Goal: Task Accomplishment & Management: Manage account settings

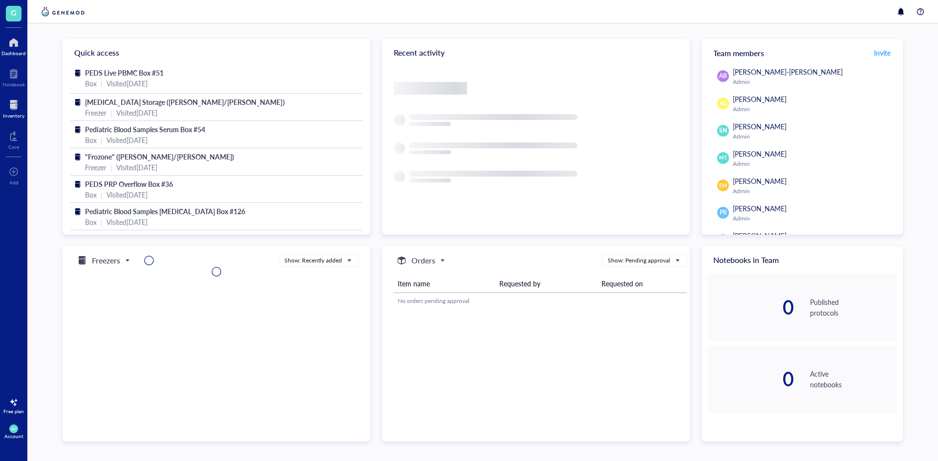
click at [1, 103] on div "Inventory" at bounding box center [13, 107] width 27 height 27
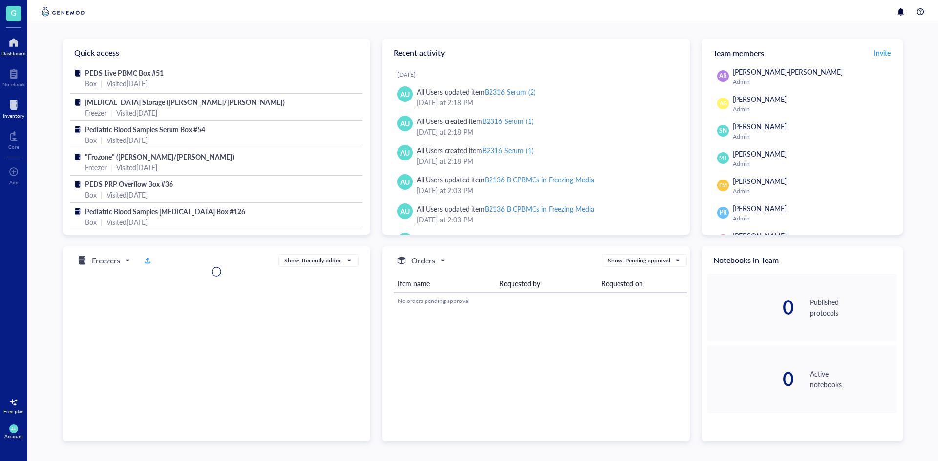
click at [21, 111] on div at bounding box center [13, 105] width 21 height 16
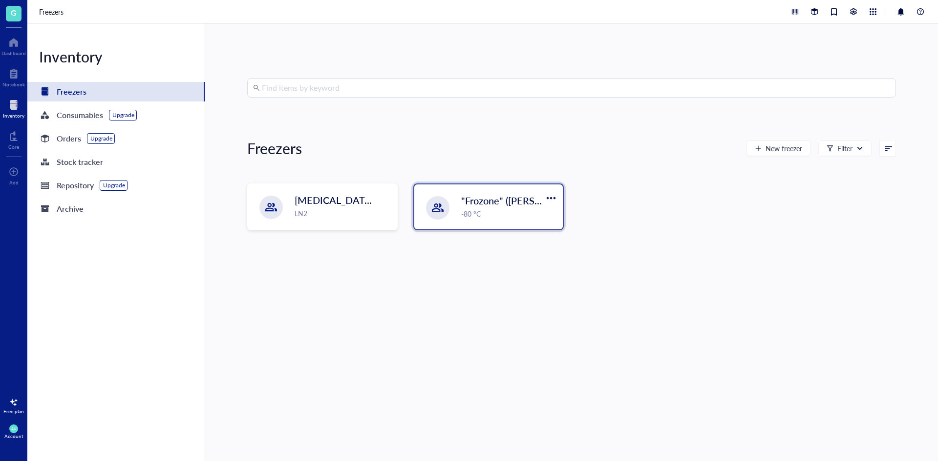
click at [449, 206] on div ""Frozone" ([PERSON_NAME]/[PERSON_NAME]) -80 °C" at bounding box center [488, 207] width 148 height 45
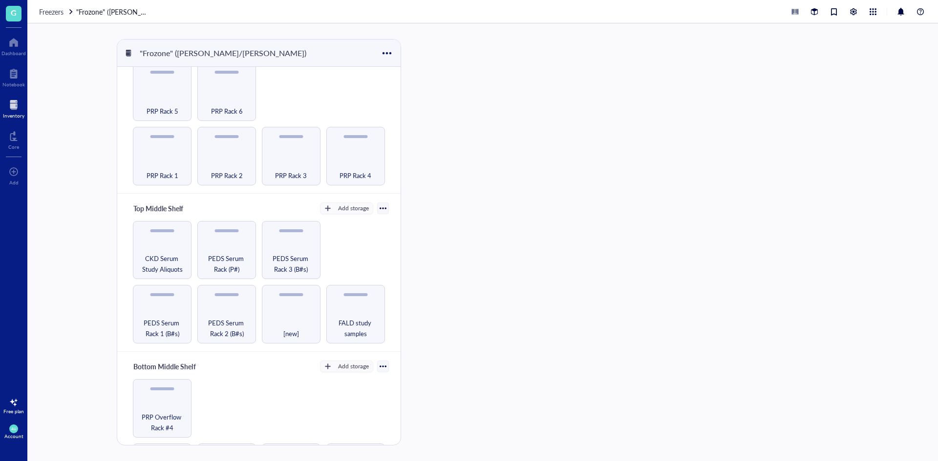
scroll to position [49, 0]
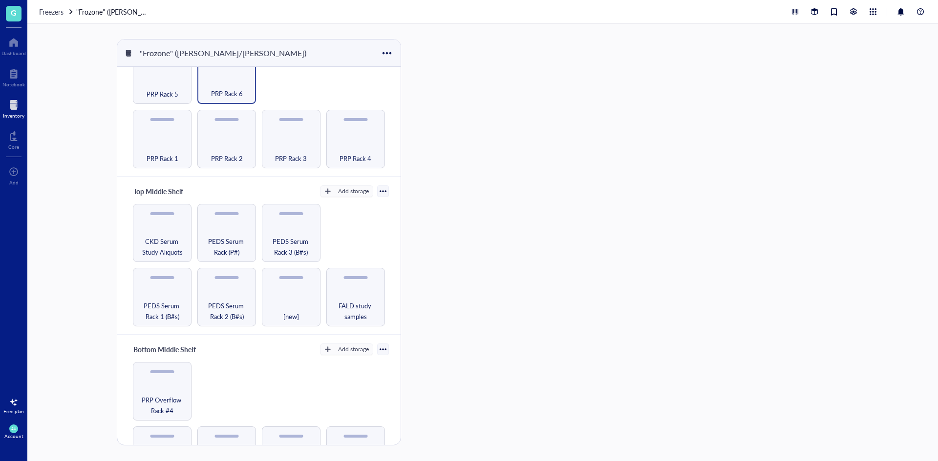
click at [210, 82] on div "PRP Rack 6" at bounding box center [226, 88] width 49 height 21
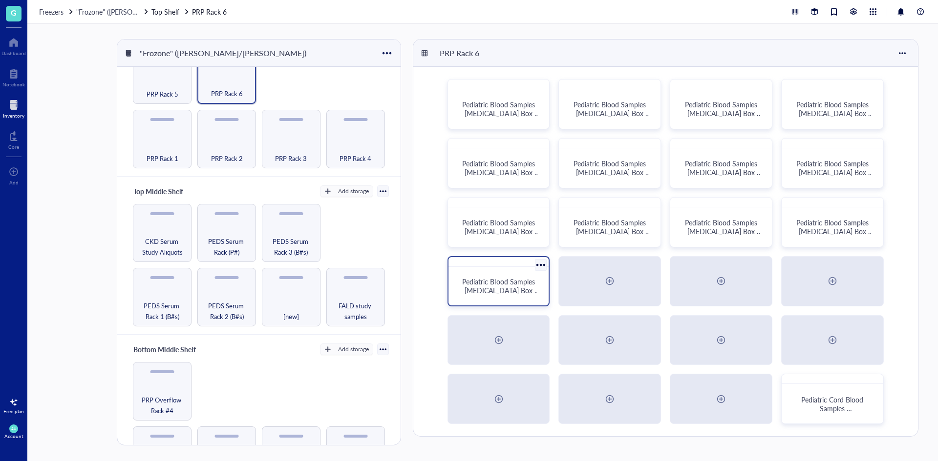
click at [502, 293] on span "Pediatric Blood Samples [MEDICAL_DATA] Box #132" at bounding box center [500, 290] width 77 height 27
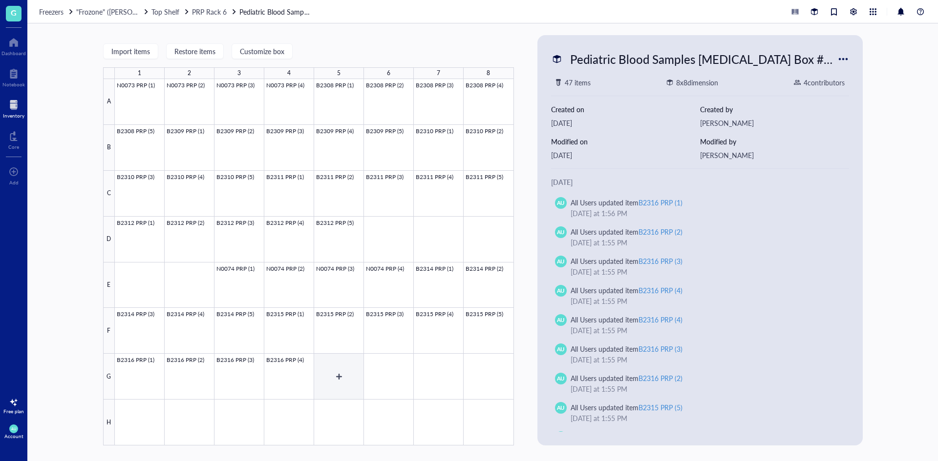
click at [335, 373] on div at bounding box center [314, 262] width 399 height 367
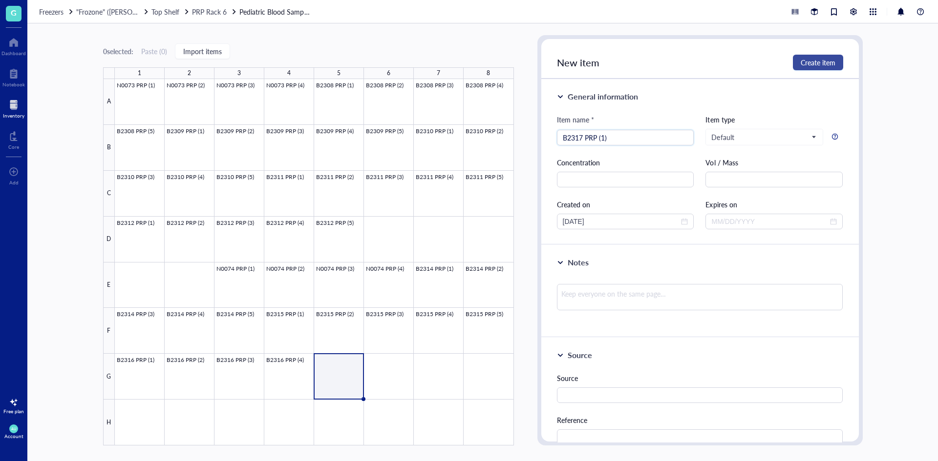
type input "B2317 PRP (1)"
click at [805, 63] on span "Create item" at bounding box center [817, 63] width 35 height 8
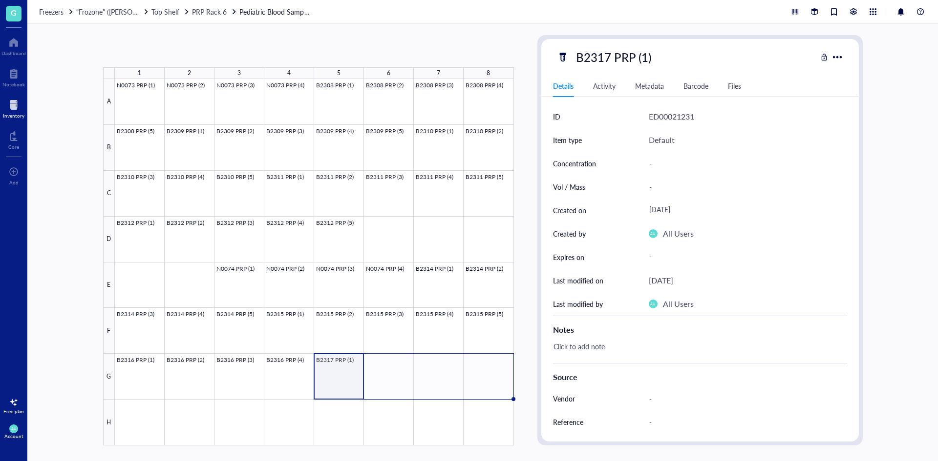
drag, startPoint x: 363, startPoint y: 397, endPoint x: 472, endPoint y: 395, distance: 109.4
click at [0, 0] on div "N0073 PRP (1) N0073 PRP (2) N0073 PRP (3) N0073 PRP (4) B2308 PRP (1) B2308 PRP…" at bounding box center [0, 0] width 0 height 0
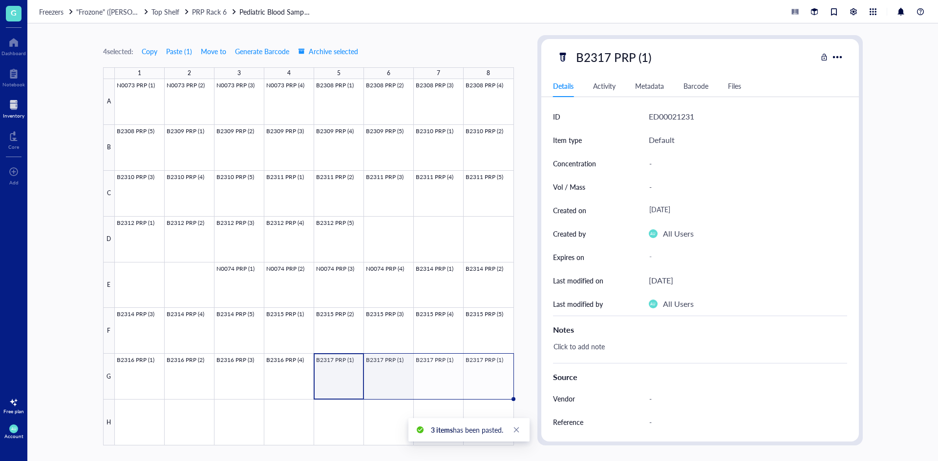
click at [386, 383] on div at bounding box center [314, 262] width 399 height 367
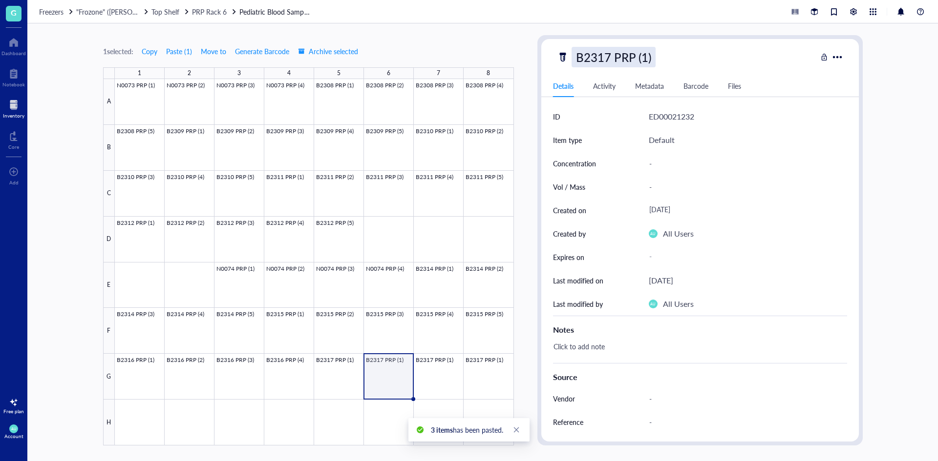
click at [639, 58] on div "B2317 PRP (1)" at bounding box center [613, 57] width 84 height 21
click at [647, 54] on input "B2317 PRP (1)" at bounding box center [623, 57] width 103 height 20
type input "B2317 PRP (2)"
click at [444, 386] on div at bounding box center [314, 262] width 399 height 367
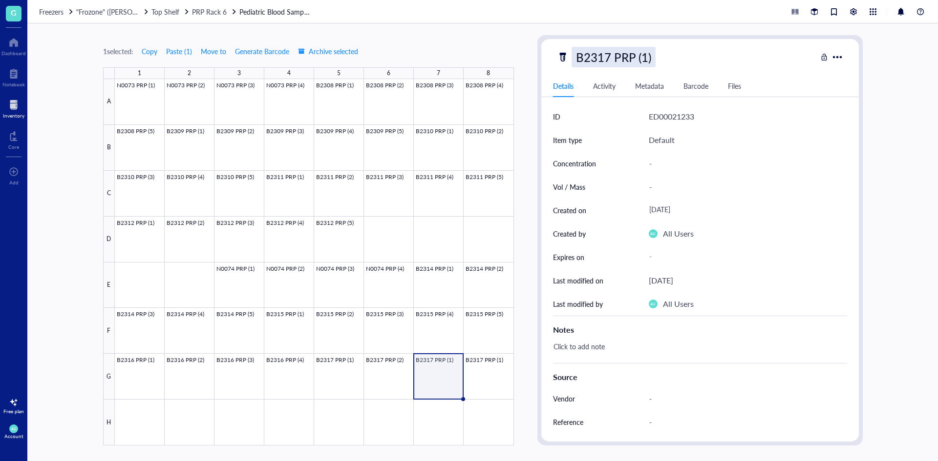
click at [645, 62] on div "B2317 PRP (1)" at bounding box center [613, 57] width 84 height 21
click at [645, 54] on input "B2317 PRP (1)" at bounding box center [623, 57] width 103 height 20
type input "B2317 PRP (3)"
click at [497, 394] on div at bounding box center [314, 262] width 399 height 367
click at [627, 53] on div "B2317 PRP (1)" at bounding box center [613, 57] width 84 height 21
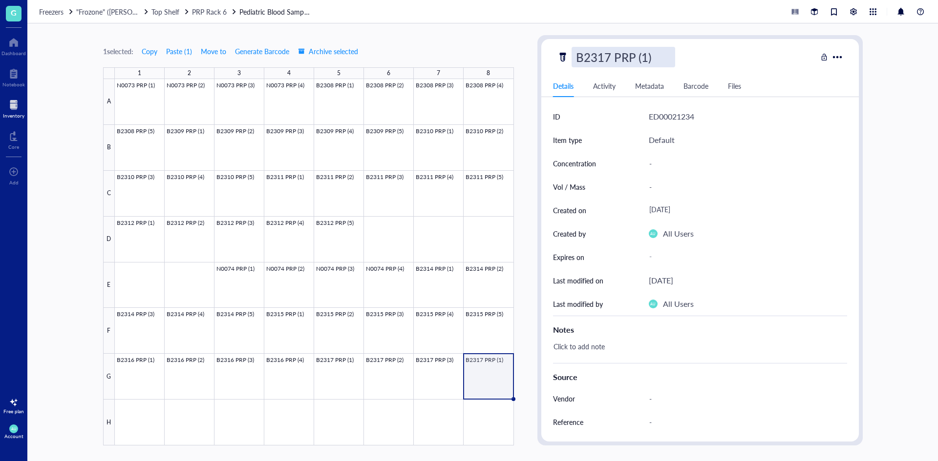
click at [648, 55] on input "B2317 PRP (1)" at bounding box center [623, 57] width 103 height 20
type input "B2317 PRP (4)"
click at [488, 416] on div at bounding box center [314, 262] width 399 height 367
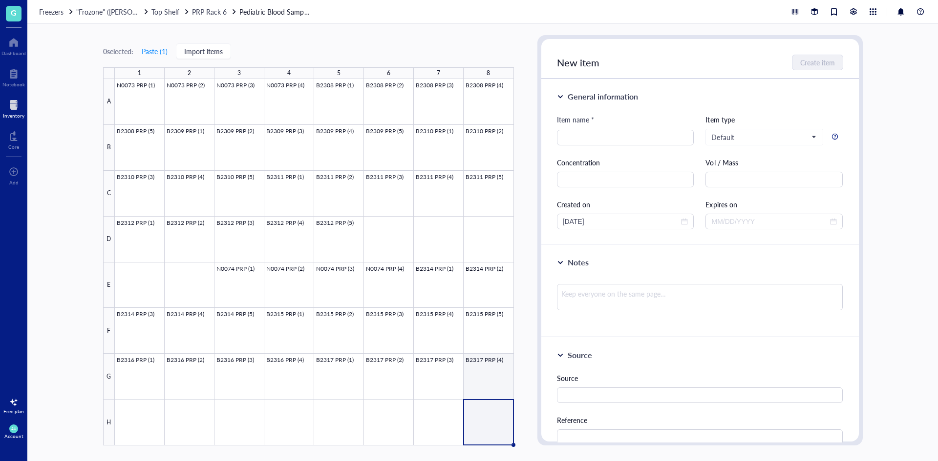
click at [494, 390] on div at bounding box center [314, 262] width 399 height 367
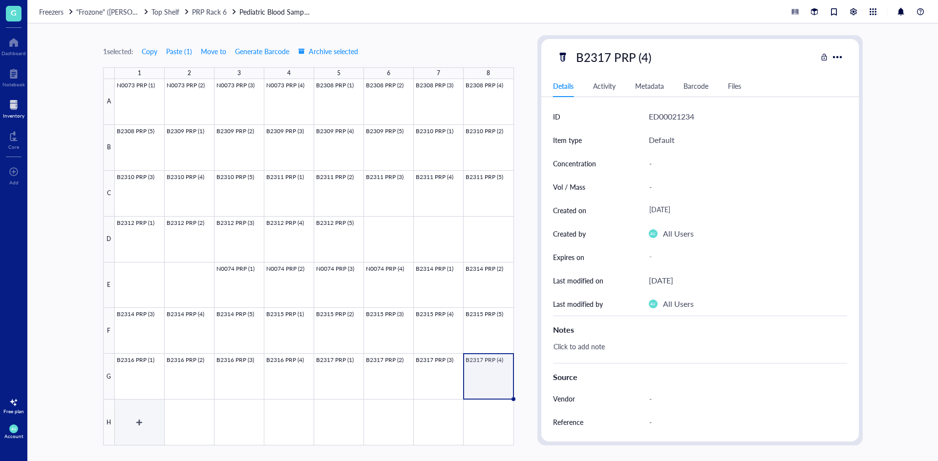
click at [154, 409] on div at bounding box center [314, 262] width 399 height 367
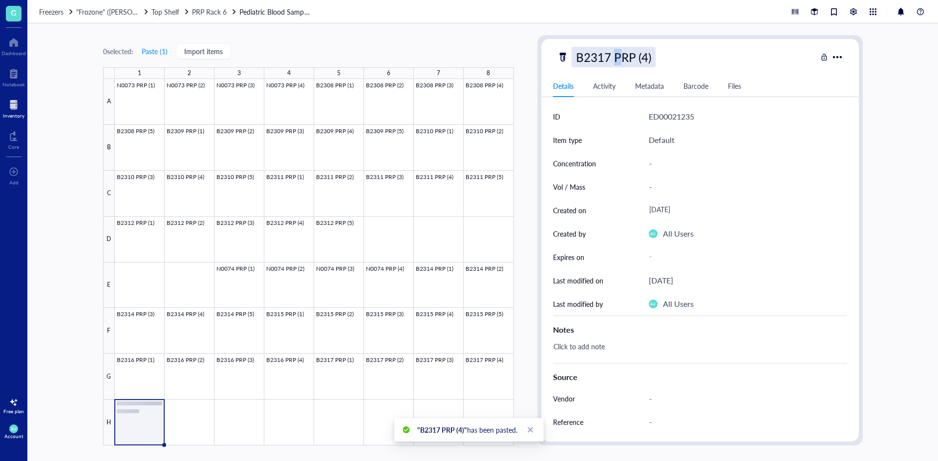
click at [617, 59] on div "B2317 PRP (4)" at bounding box center [613, 57] width 84 height 21
click at [646, 56] on input "B2317 PRP (4)" at bounding box center [623, 57] width 103 height 20
type input "B2317 PRP (5)"
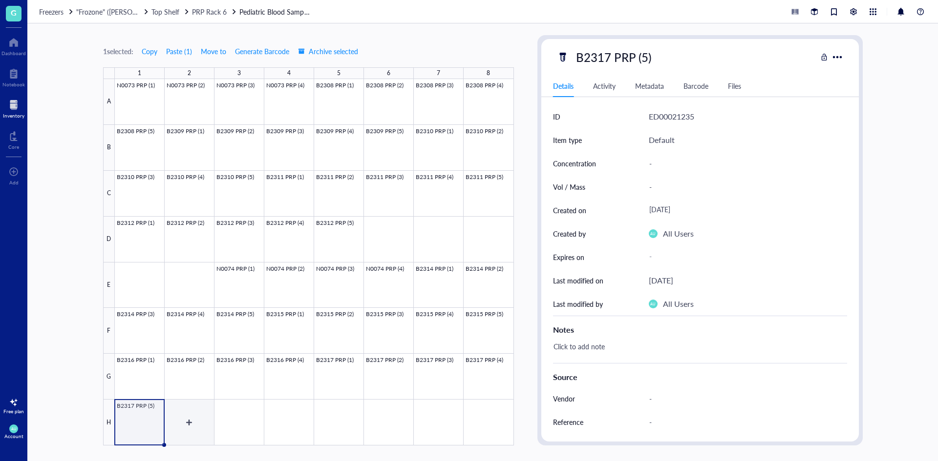
click at [195, 419] on div at bounding box center [314, 262] width 399 height 367
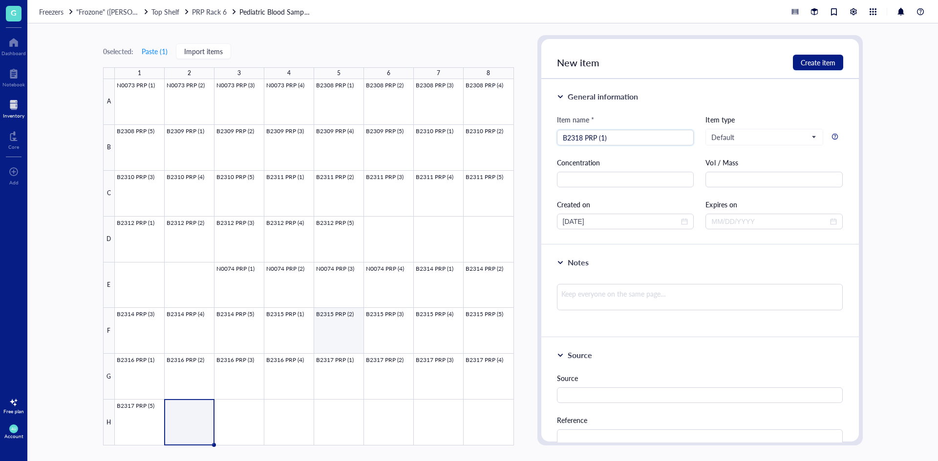
type input "B2318 PRP (1)"
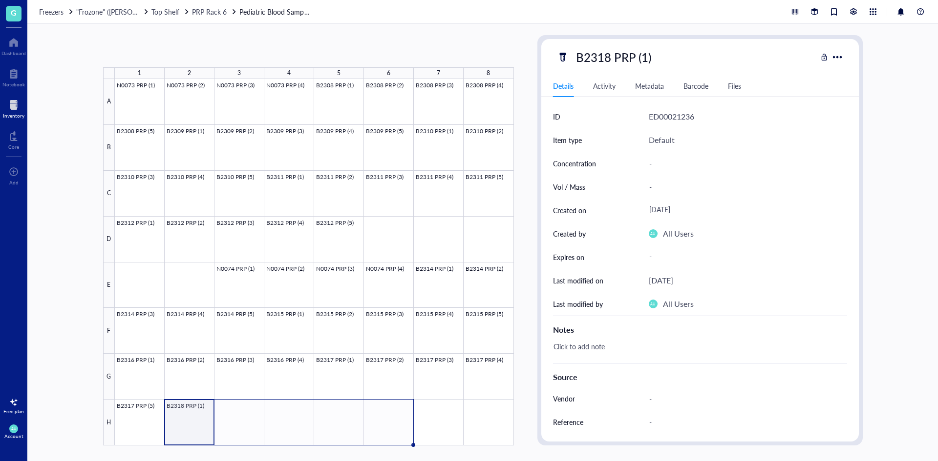
drag, startPoint x: 214, startPoint y: 444, endPoint x: 389, endPoint y: 424, distance: 176.4
click at [0, 0] on div "N0073 PRP (1) N0073 PRP (2) N0073 PRP (3) N0073 PRP (4) B2308 PRP (1) B2308 PRP…" at bounding box center [0, 0] width 0 height 0
click at [252, 430] on div at bounding box center [314, 262] width 399 height 367
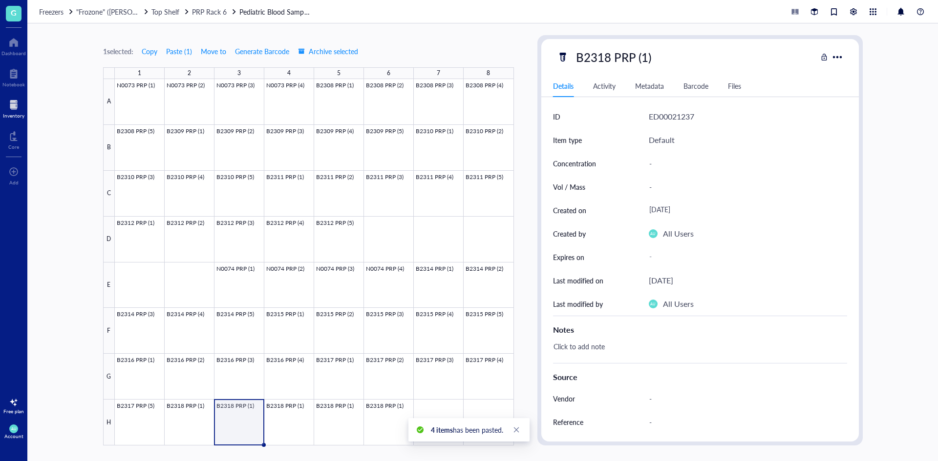
click at [647, 46] on div "B2318 PRP (1) Details Activity Metadata Barcode Files ID ED00021237 Item type D…" at bounding box center [699, 240] width 317 height 403
click at [645, 55] on div "B2318 PRP (1)" at bounding box center [613, 57] width 84 height 21
click at [645, 55] on input "B2318 PRP (1)" at bounding box center [623, 57] width 103 height 20
click at [647, 55] on input "B2318 PRP (1)" at bounding box center [623, 57] width 103 height 20
type input "B2318 PRP (2)"
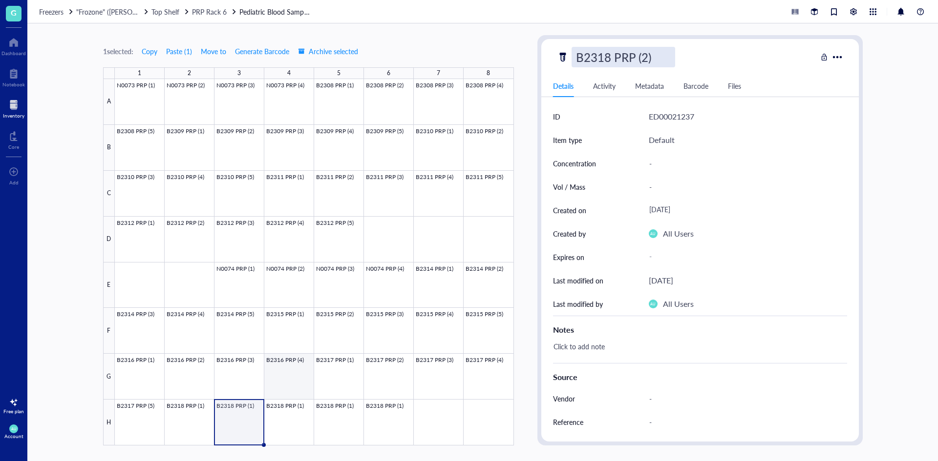
click at [293, 419] on div at bounding box center [314, 262] width 399 height 367
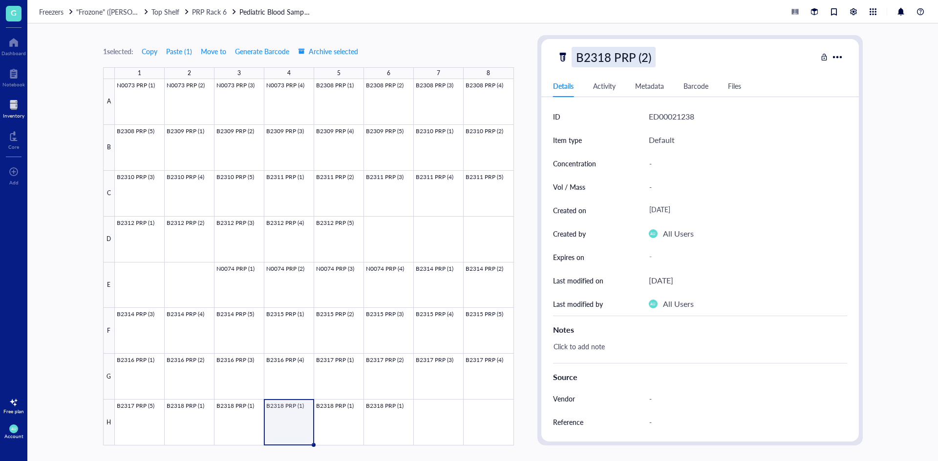
click at [634, 59] on div "B2318 PRP (2)" at bounding box center [613, 57] width 84 height 21
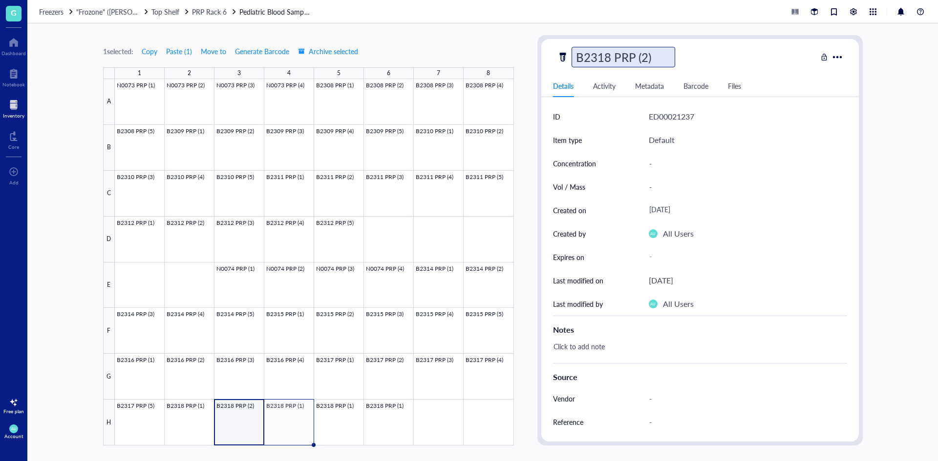
click at [646, 58] on input "B2318 PRP (2)" at bounding box center [623, 57] width 103 height 20
type input "B2318 PRP (3)"
click at [360, 423] on div at bounding box center [314, 262] width 399 height 367
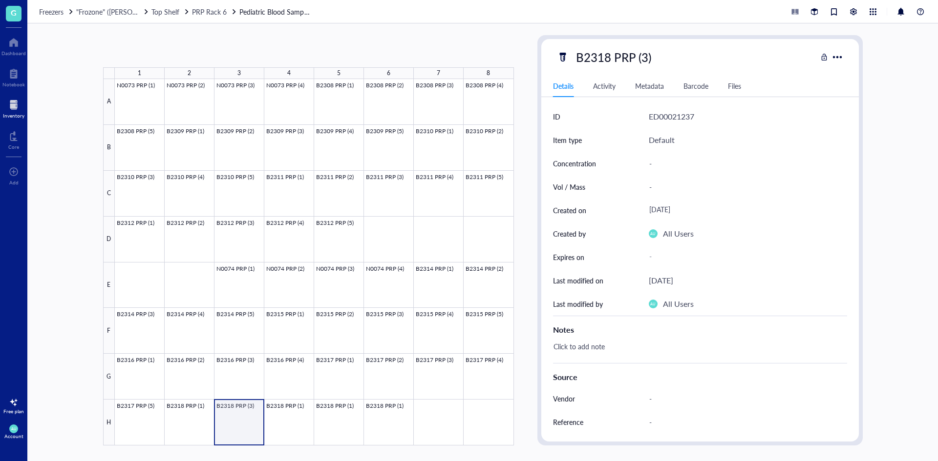
click at [253, 412] on div at bounding box center [314, 262] width 399 height 367
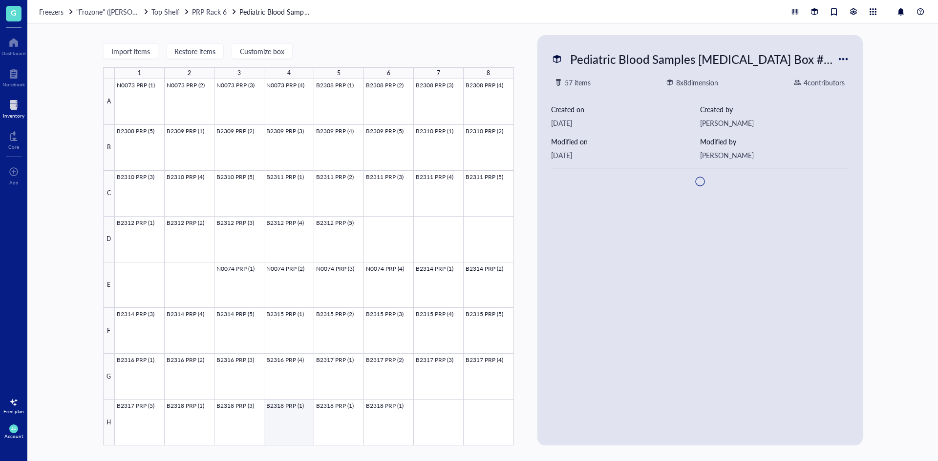
click at [251, 428] on div at bounding box center [314, 262] width 399 height 367
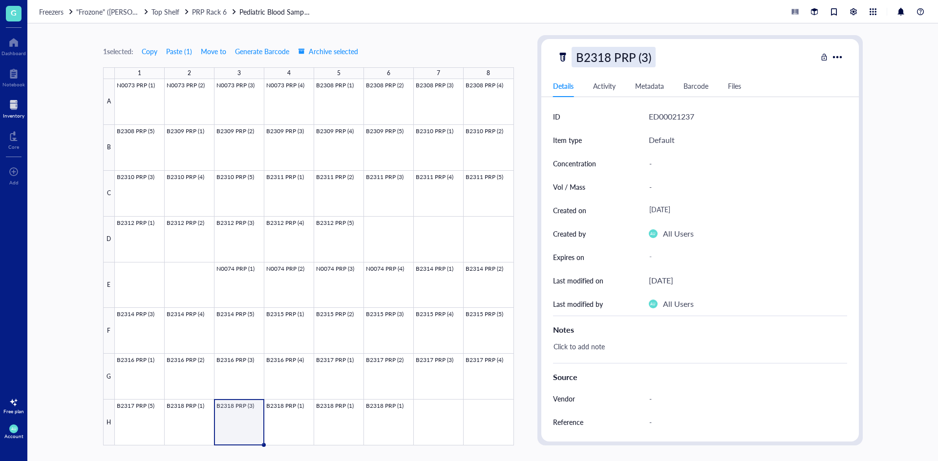
click at [642, 52] on div "B2318 PRP (3)" at bounding box center [613, 57] width 84 height 21
click at [644, 52] on input "B2318 PRP (3)" at bounding box center [623, 57] width 103 height 20
click at [647, 54] on input "B2318 PRP (3)" at bounding box center [623, 57] width 103 height 20
type input "B2318 PRP (2)"
click at [307, 407] on div at bounding box center [314, 262] width 399 height 367
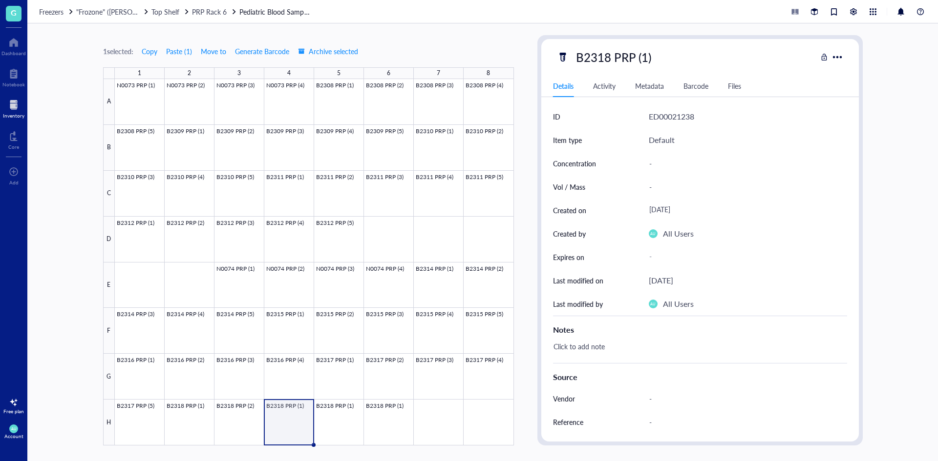
click at [645, 43] on div "B2318 PRP (1) Details Activity Metadata Barcode Files ID ED00021238 Item type D…" at bounding box center [699, 240] width 317 height 403
click at [646, 61] on div "B2318 PRP (1)" at bounding box center [613, 57] width 84 height 21
click at [645, 59] on input "B2318 PRP (1)" at bounding box center [623, 57] width 103 height 20
type input "B2318 PRP (3)"
click at [326, 443] on div at bounding box center [314, 262] width 399 height 367
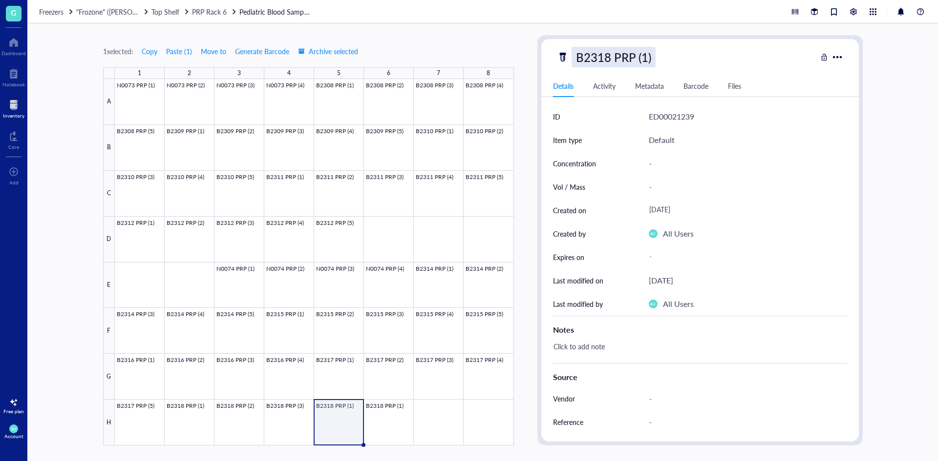
click at [651, 59] on div "B2318 PRP (1)" at bounding box center [613, 57] width 84 height 21
click at [637, 53] on input "B2318 PRP (1)" at bounding box center [623, 57] width 103 height 20
click at [650, 59] on input "B2318 PRP (1)" at bounding box center [623, 57] width 103 height 20
click at [644, 59] on input "B2318 PRP (1)" at bounding box center [623, 57] width 103 height 20
type input "B2318 PRP (4)"
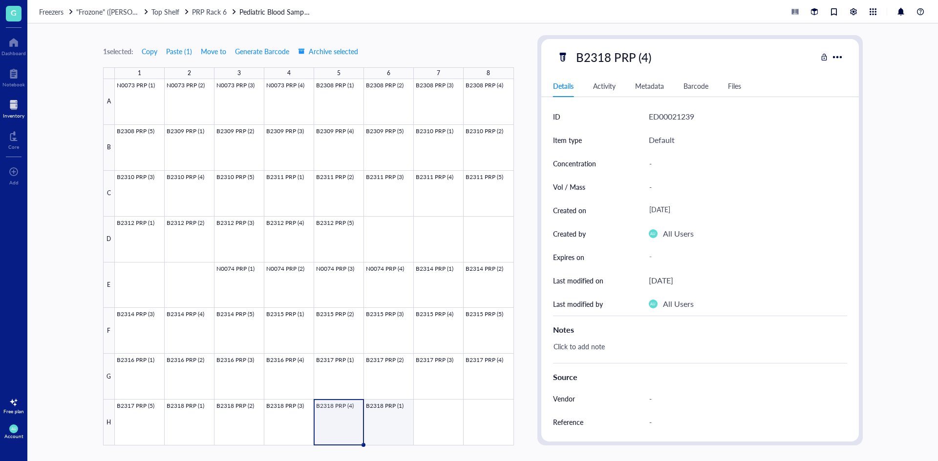
click at [404, 415] on div at bounding box center [314, 262] width 399 height 367
click at [642, 51] on div "B2318 PRP (1)" at bounding box center [613, 57] width 84 height 21
click at [646, 55] on input "B2318 PRP (1)" at bounding box center [623, 57] width 103 height 20
type input "B2318 PRP (5)"
click at [15, 99] on div at bounding box center [13, 105] width 21 height 16
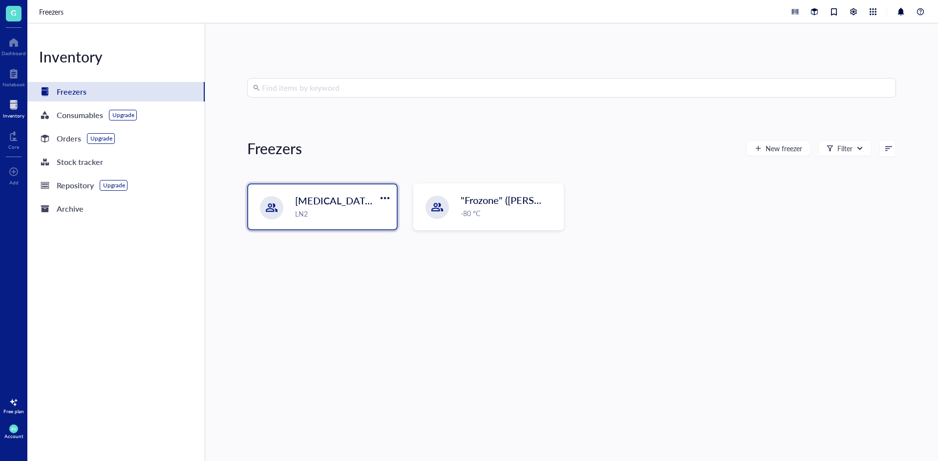
click at [341, 204] on span "[MEDICAL_DATA] Storage ([PERSON_NAME]/[PERSON_NAME])" at bounding box center [436, 201] width 283 height 14
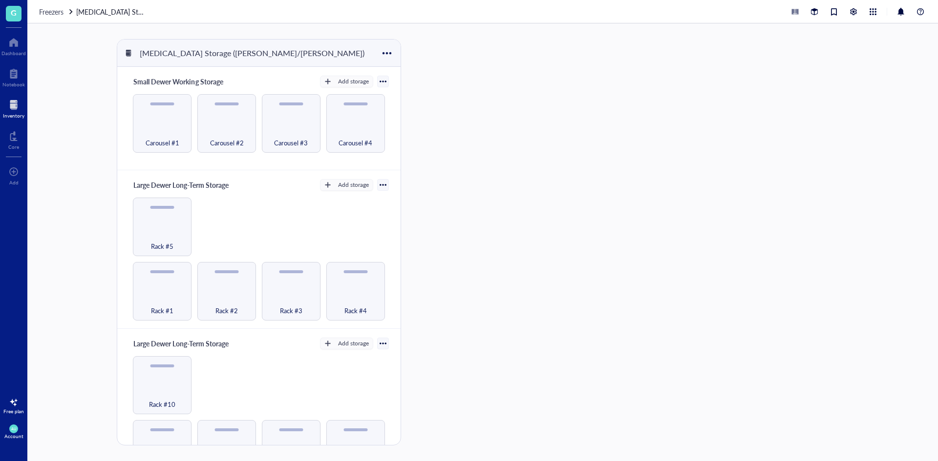
click at [10, 105] on div at bounding box center [13, 105] width 21 height 16
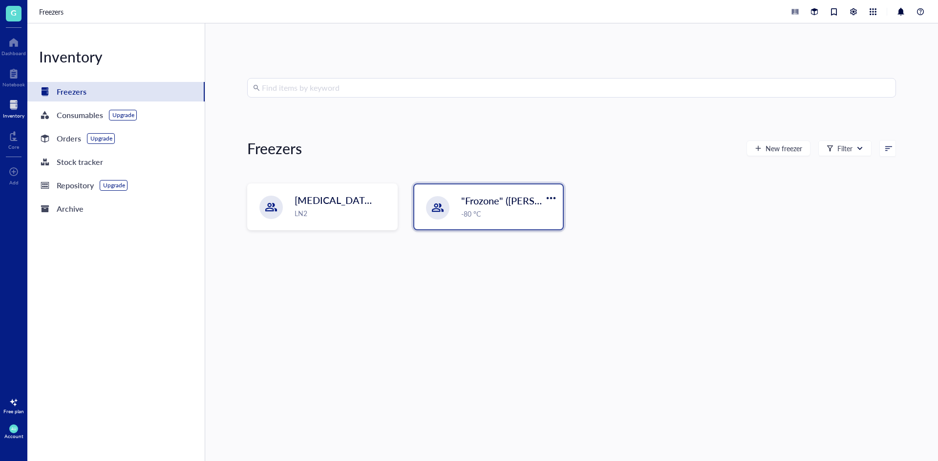
click at [449, 213] on div ""Frozone" ([PERSON_NAME]/[PERSON_NAME]) -80 °C" at bounding box center [488, 207] width 148 height 45
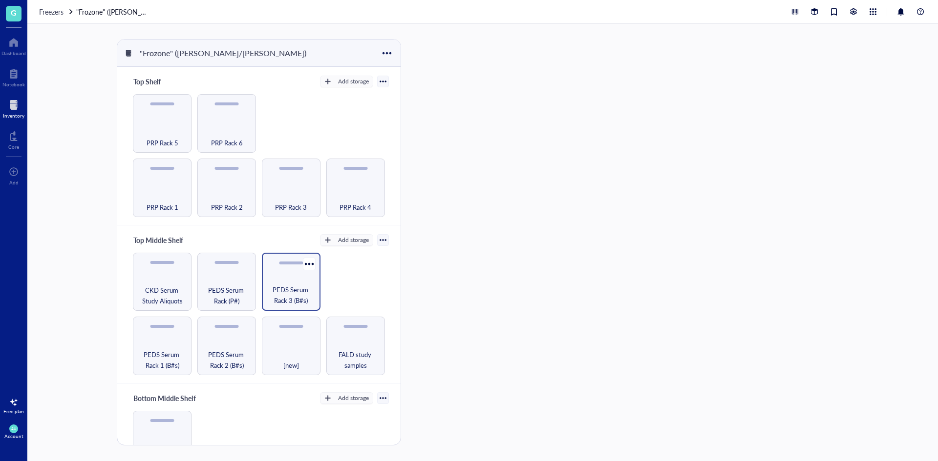
click at [291, 299] on span "PEDS Serum Rack 3 (B#s)" at bounding box center [291, 295] width 49 height 21
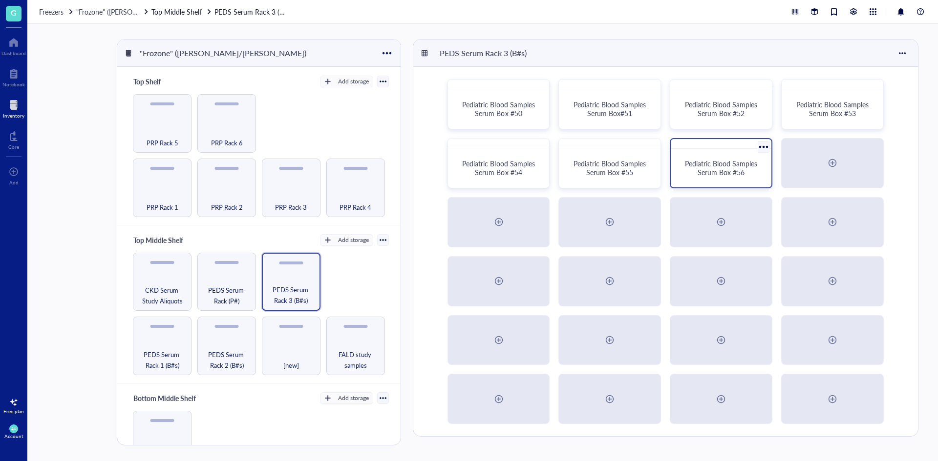
click at [686, 176] on div "Pediatric Blood Samples Serum Box #56" at bounding box center [720, 168] width 77 height 18
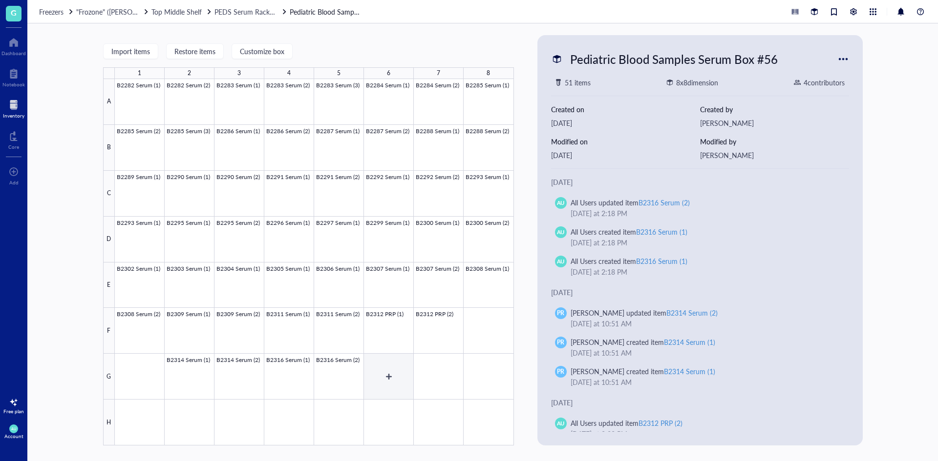
click at [397, 369] on div at bounding box center [314, 262] width 399 height 367
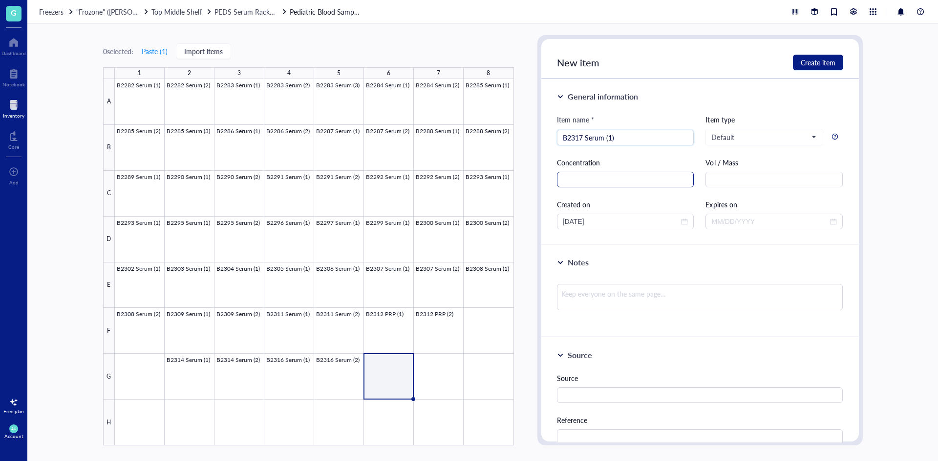
type input "B2317 Serum (1)"
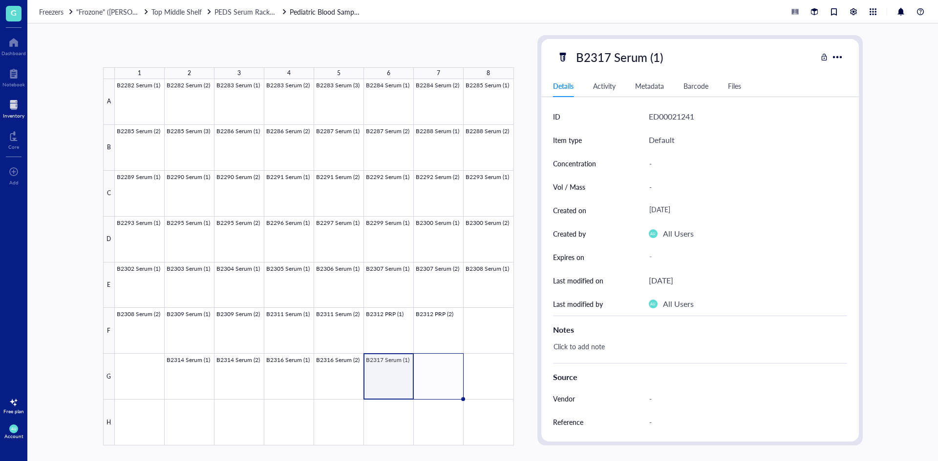
drag, startPoint x: 411, startPoint y: 400, endPoint x: 450, endPoint y: 393, distance: 39.7
click at [0, 0] on div "B2282 Serum (1) B2282 Serum (2) B2283 Serum (1) B2283 Serum (2) B2283 Serum (3)…" at bounding box center [0, 0] width 0 height 0
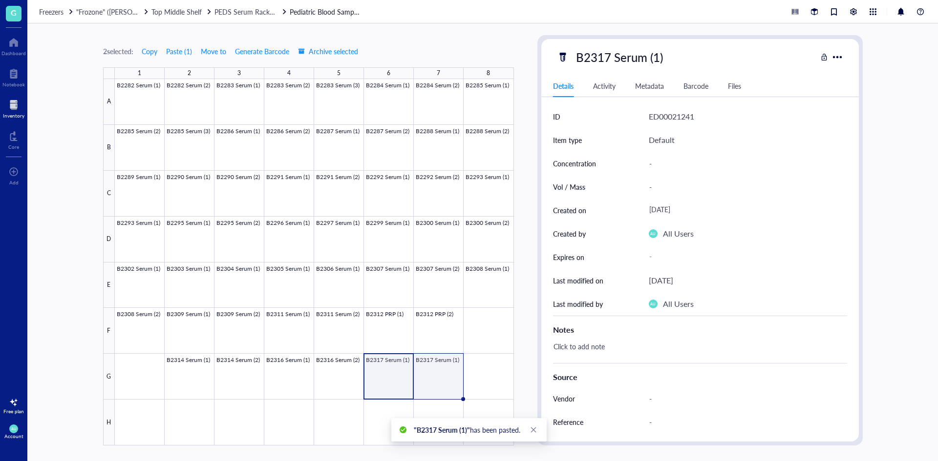
click at [444, 381] on div at bounding box center [314, 262] width 399 height 367
click at [659, 49] on div "B2317 Serum (1)" at bounding box center [619, 57] width 96 height 21
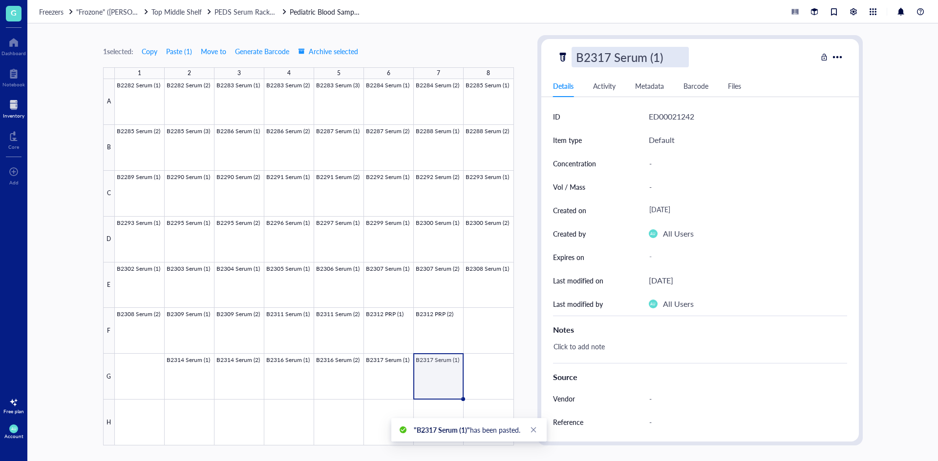
click at [657, 63] on input "B2317 Serum (1)" at bounding box center [630, 57] width 116 height 20
type input "B2317 Serum (2)"
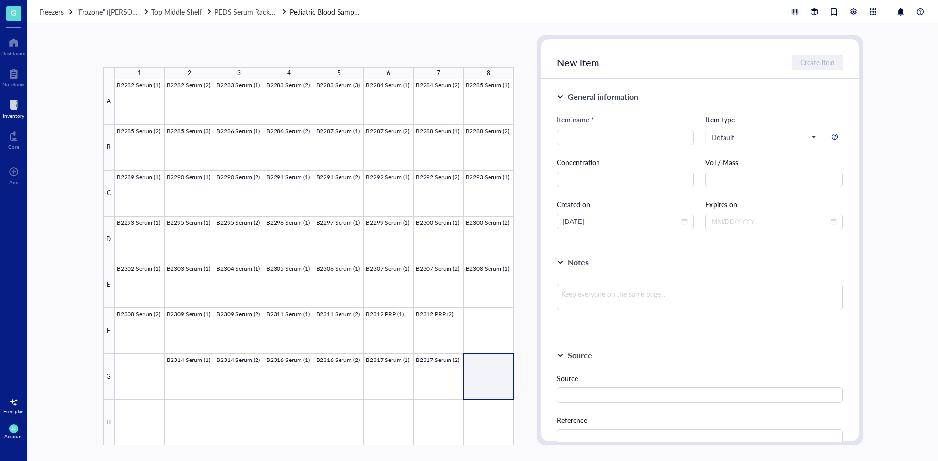
click at [485, 378] on div at bounding box center [314, 262] width 399 height 367
type input "S"
type input "B2318 Serum (1)"
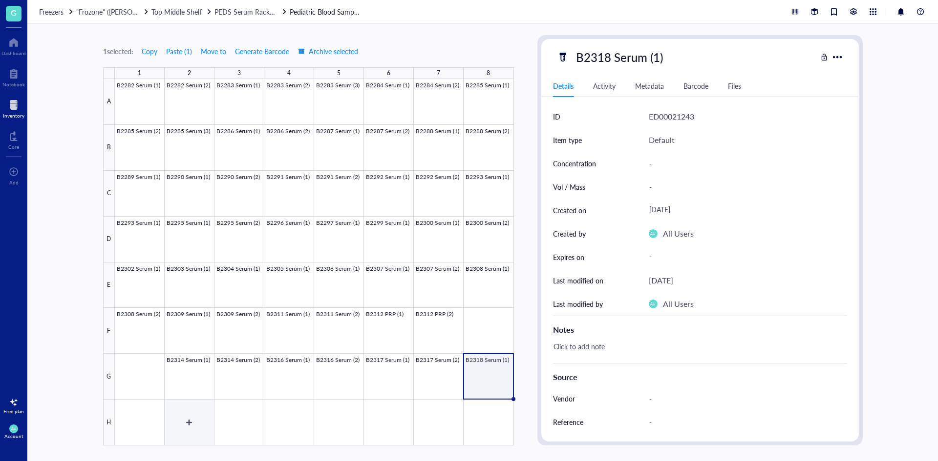
click at [131, 436] on div at bounding box center [314, 262] width 399 height 367
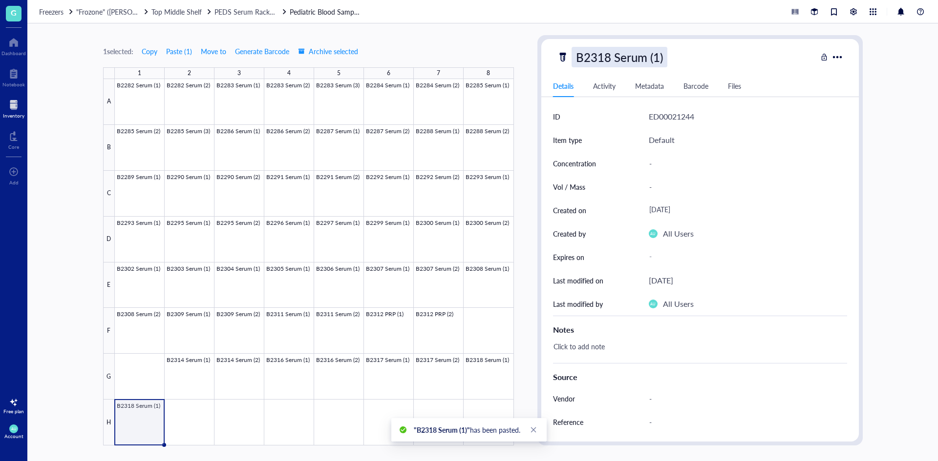
click at [653, 56] on div "B2318 Serum (1)" at bounding box center [619, 57] width 96 height 21
click at [654, 57] on input "B2318 Serum (1)" at bounding box center [630, 57] width 116 height 20
click at [661, 60] on input "B2318 Serum (1)" at bounding box center [630, 57] width 116 height 20
type input "B2318 Serum (2)"
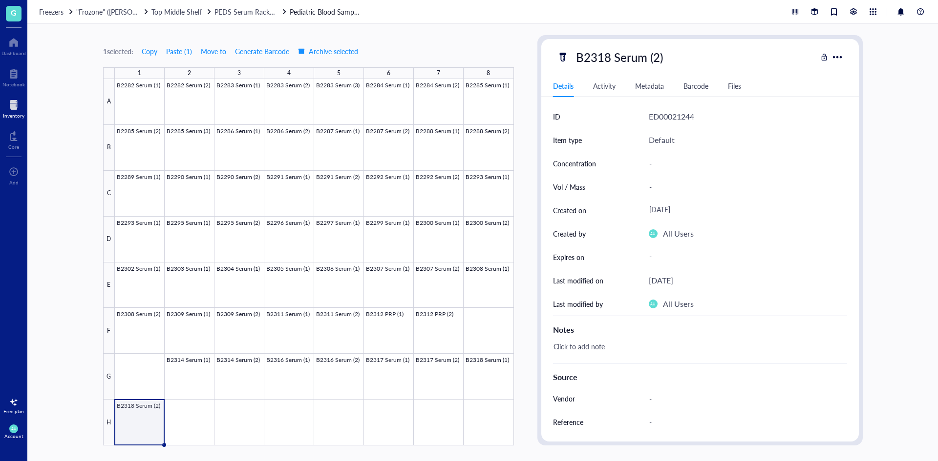
click at [10, 108] on div at bounding box center [13, 105] width 21 height 16
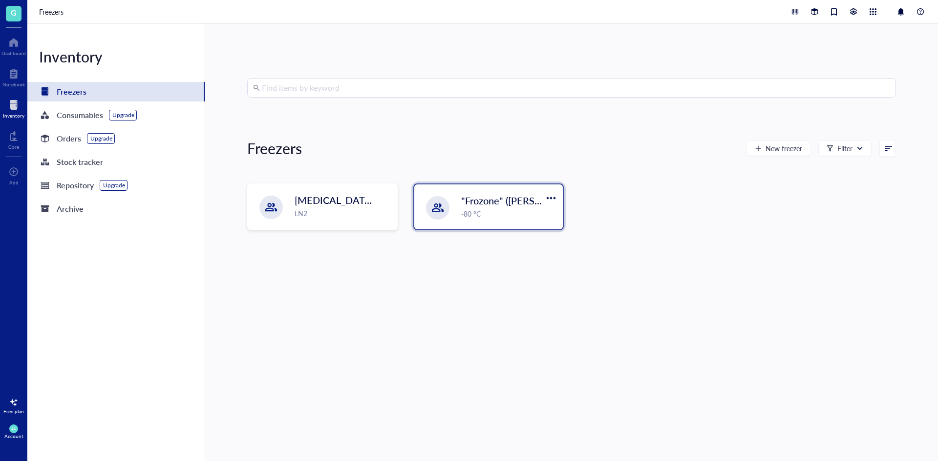
click at [510, 229] on div ""Frozone" ([PERSON_NAME]/[PERSON_NAME]) -80 °C" at bounding box center [488, 207] width 148 height 45
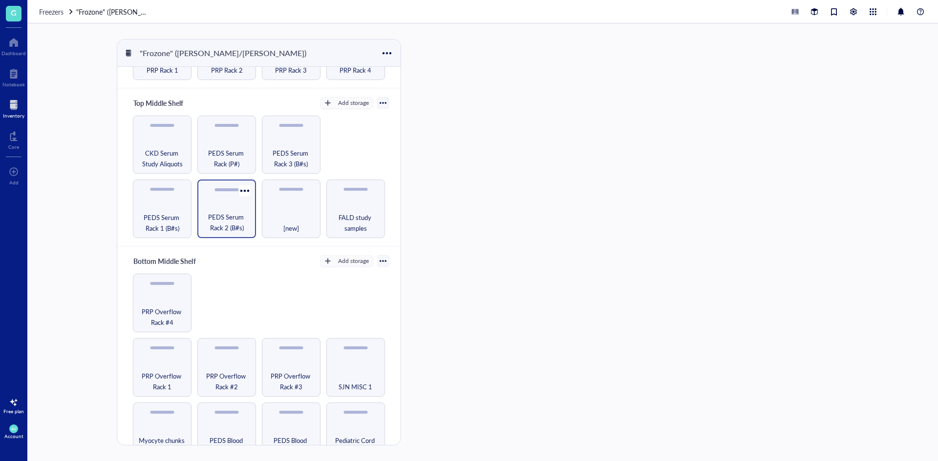
scroll to position [146, 0]
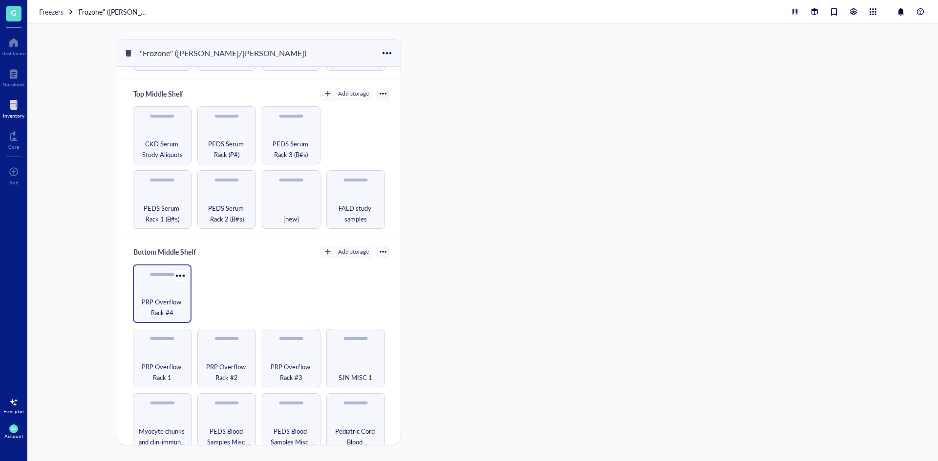
click at [188, 300] on div "PRP Overflow Rack #4" at bounding box center [162, 294] width 59 height 59
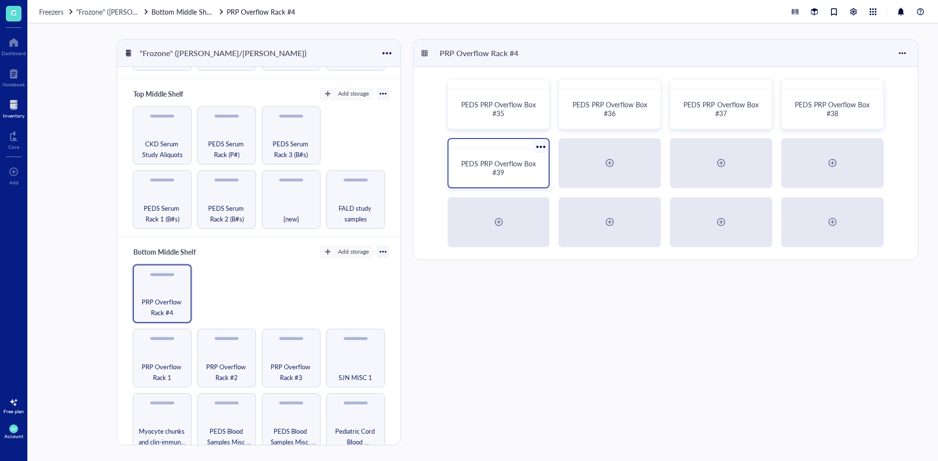
click at [535, 163] on span "PEDS PRP Overflow Box #39" at bounding box center [499, 168] width 77 height 19
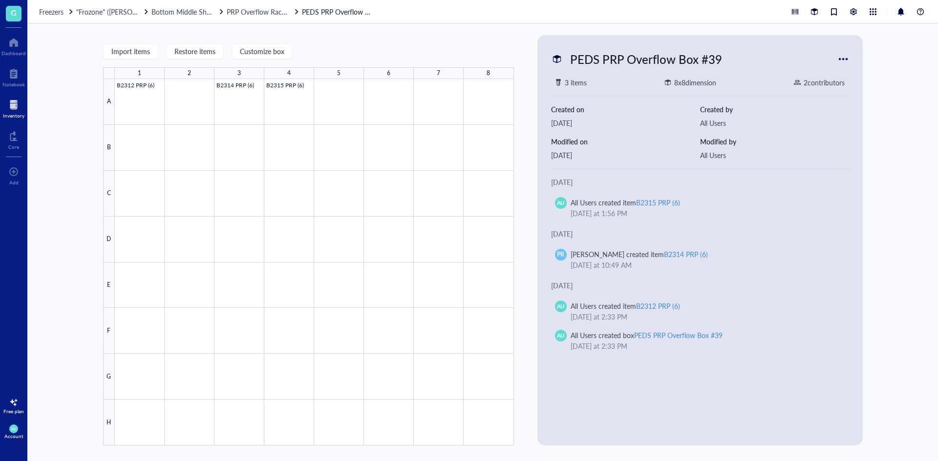
click at [837, 57] on div at bounding box center [843, 59] width 16 height 16
click at [864, 87] on div "Customize box" at bounding box center [877, 91] width 44 height 9
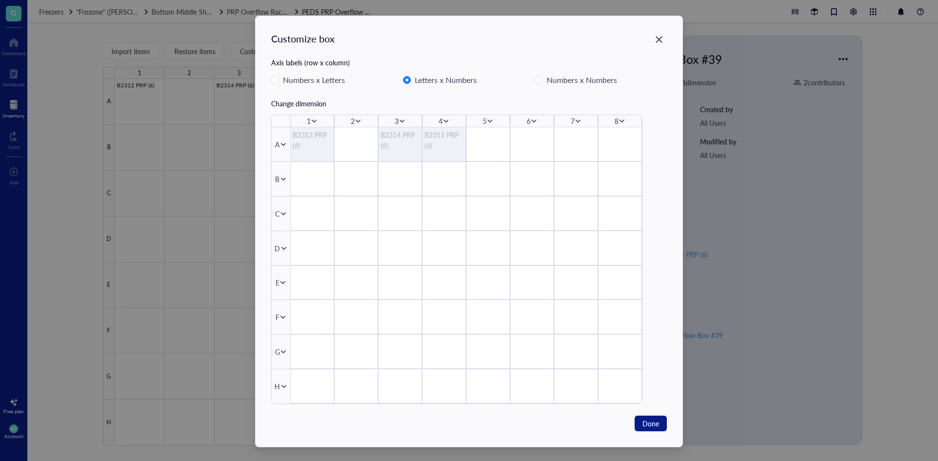
click at [533, 121] on icon at bounding box center [533, 121] width 7 height 7
click at [554, 183] on div "Delete column" at bounding box center [564, 186] width 56 height 11
click at [562, 121] on div "6" at bounding box center [563, 121] width 4 height 11
click at [568, 125] on div "6" at bounding box center [566, 121] width 50 height 12
click at [567, 124] on icon at bounding box center [568, 121] width 7 height 7
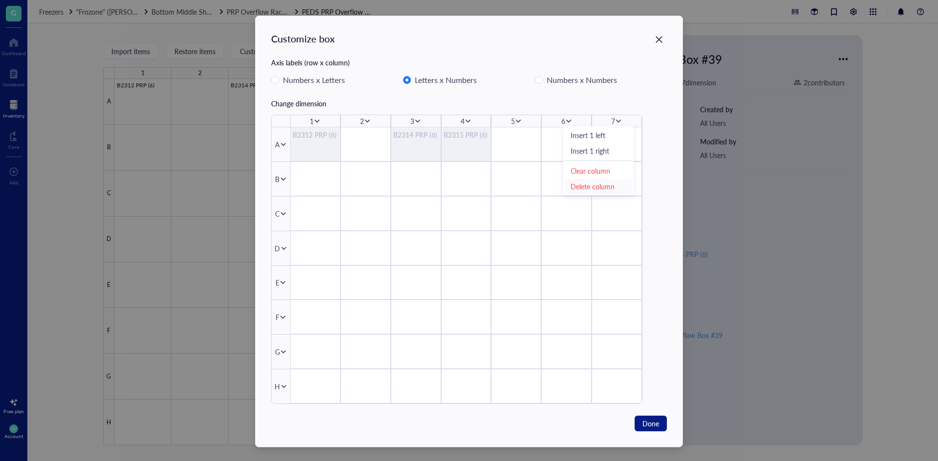
click at [585, 184] on div "Delete column" at bounding box center [598, 186] width 56 height 11
click at [611, 123] on icon at bounding box center [614, 121] width 7 height 7
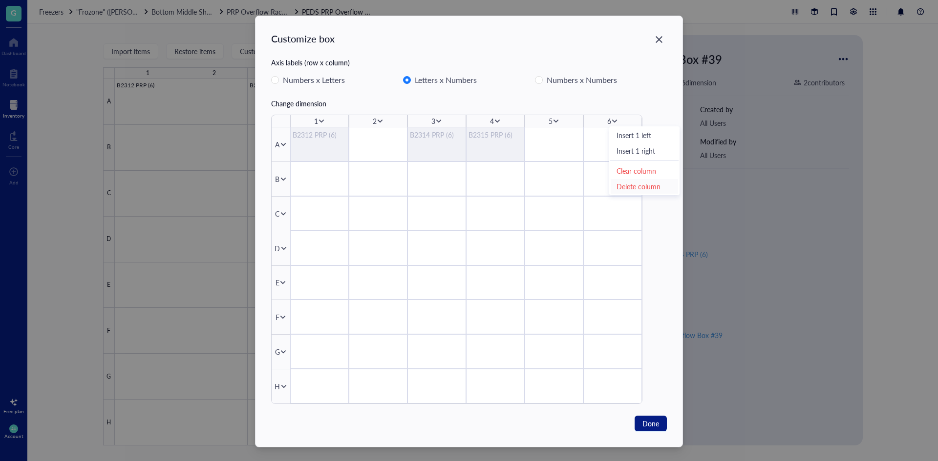
click at [619, 183] on div "Delete column" at bounding box center [644, 186] width 56 height 11
click at [644, 424] on span "Done" at bounding box center [650, 423] width 17 height 11
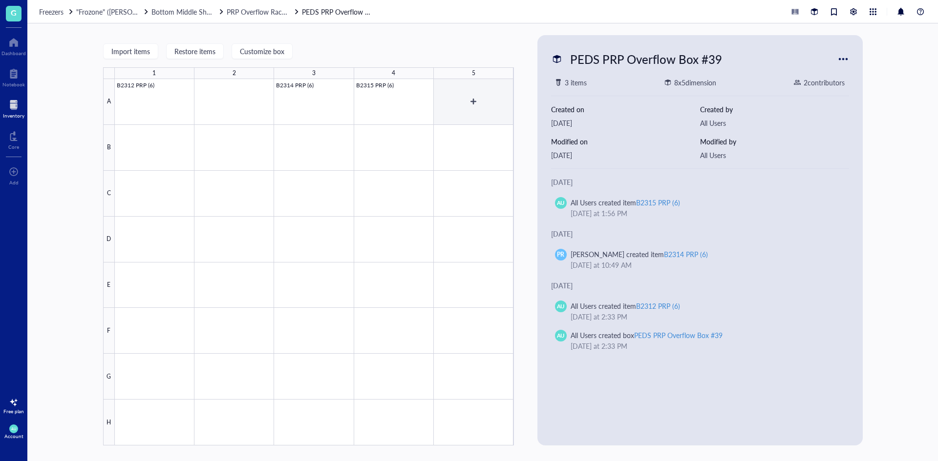
click at [467, 98] on div at bounding box center [314, 262] width 399 height 367
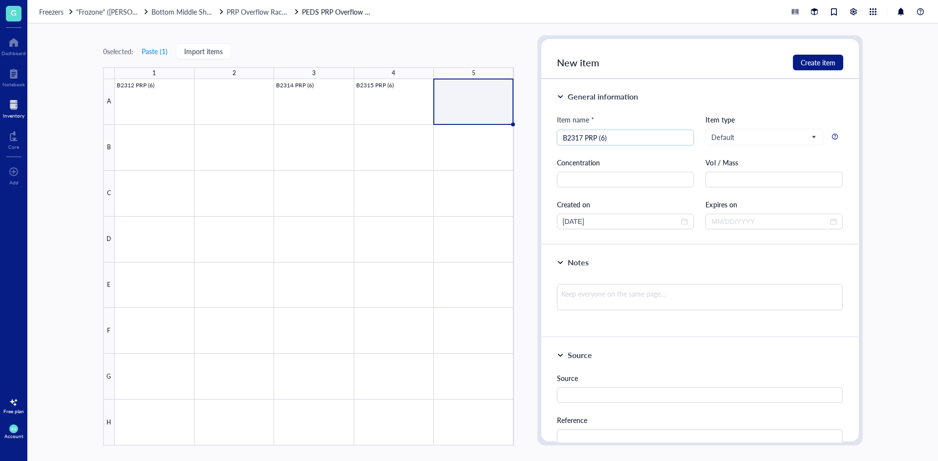
type input "B2317 PRP (6)"
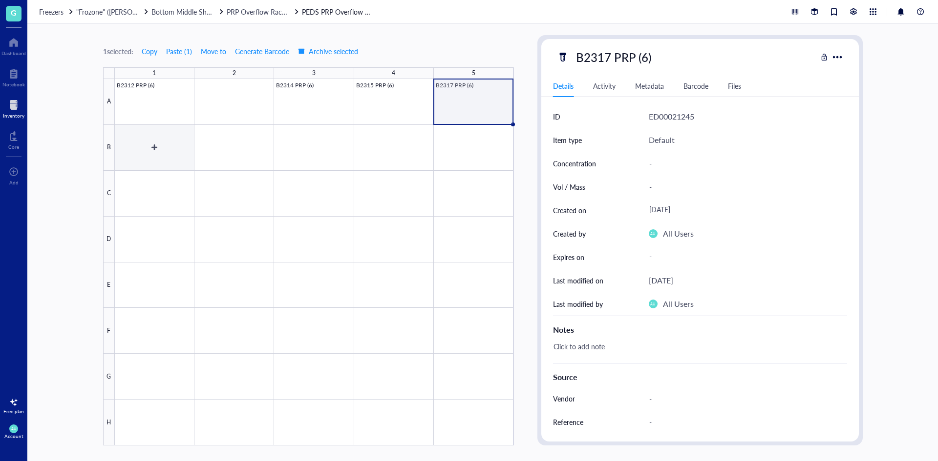
click at [164, 149] on div at bounding box center [314, 262] width 399 height 367
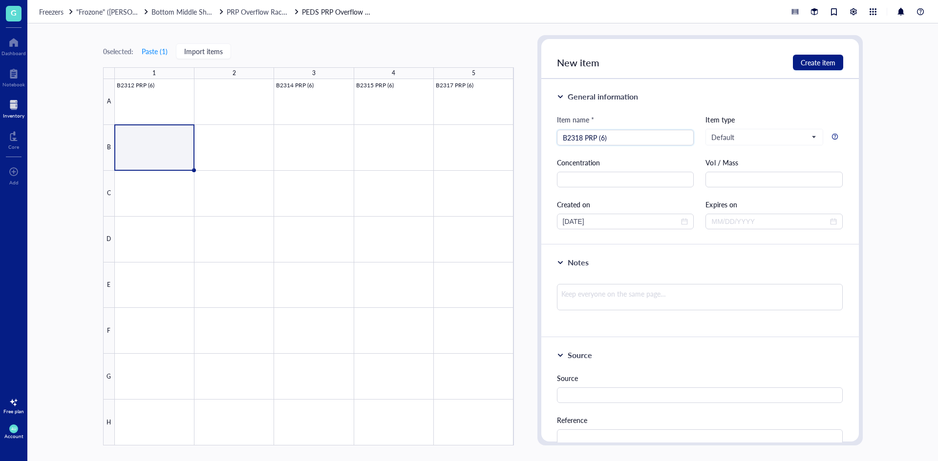
type input "B2318 PRP (6)"
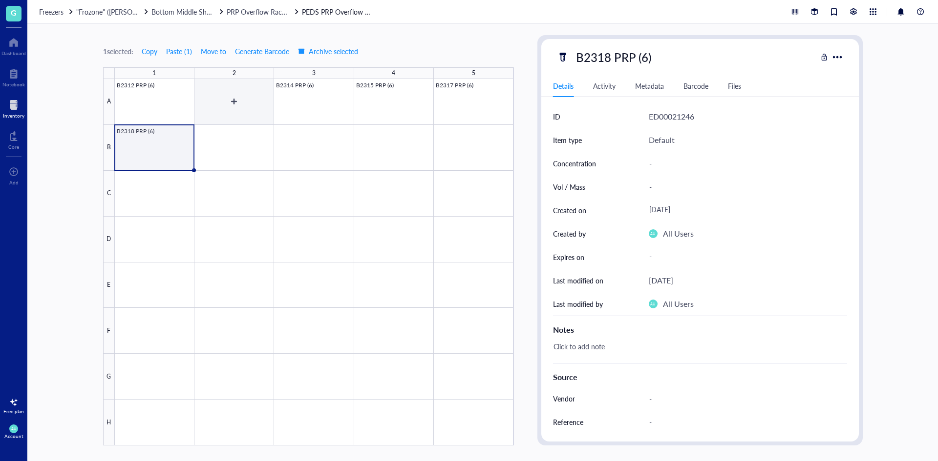
click at [254, 92] on div at bounding box center [314, 262] width 399 height 367
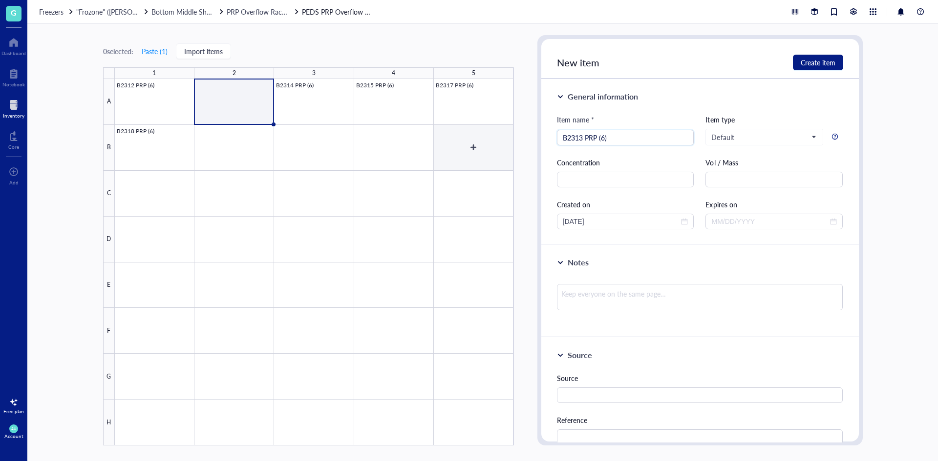
type input "B2313 PRP (6)"
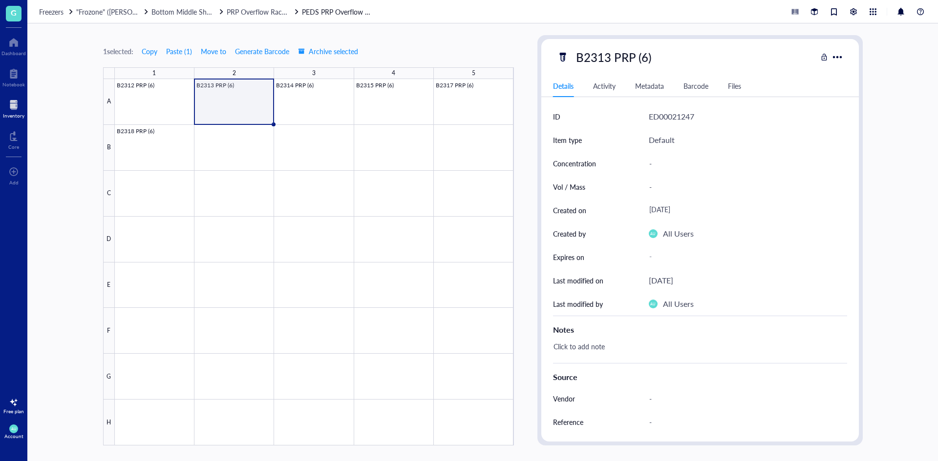
click at [10, 110] on div at bounding box center [13, 105] width 21 height 16
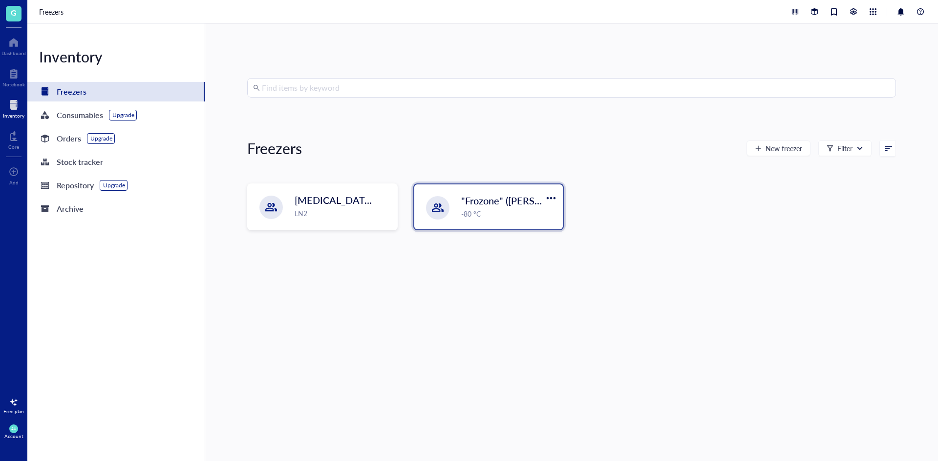
click at [505, 200] on span ""Frozone" ([PERSON_NAME]/[PERSON_NAME])" at bounding box center [566, 201] width 210 height 14
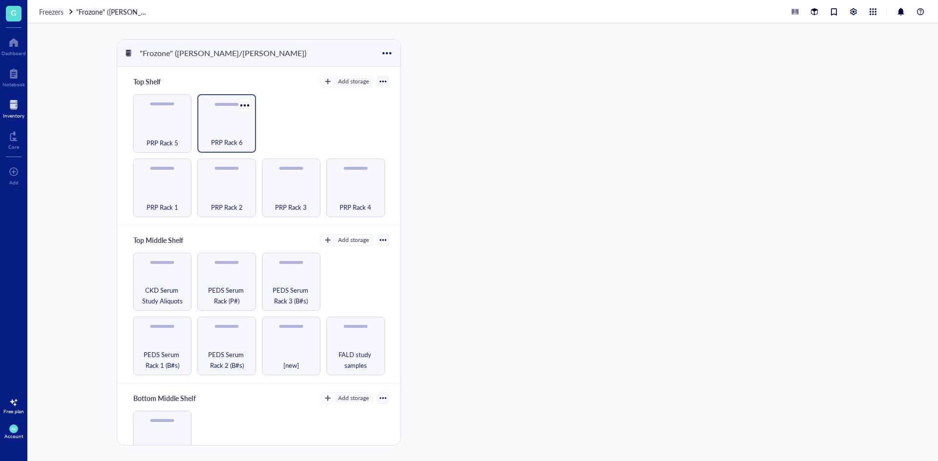
click at [239, 133] on div "PRP Rack 6" at bounding box center [226, 136] width 49 height 21
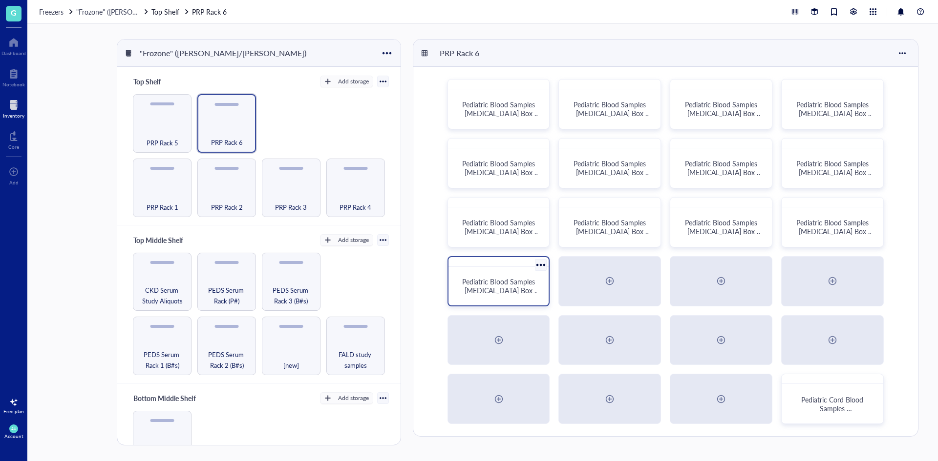
click at [519, 287] on span "Pediatric Blood Samples [MEDICAL_DATA] Box #132" at bounding box center [500, 290] width 77 height 27
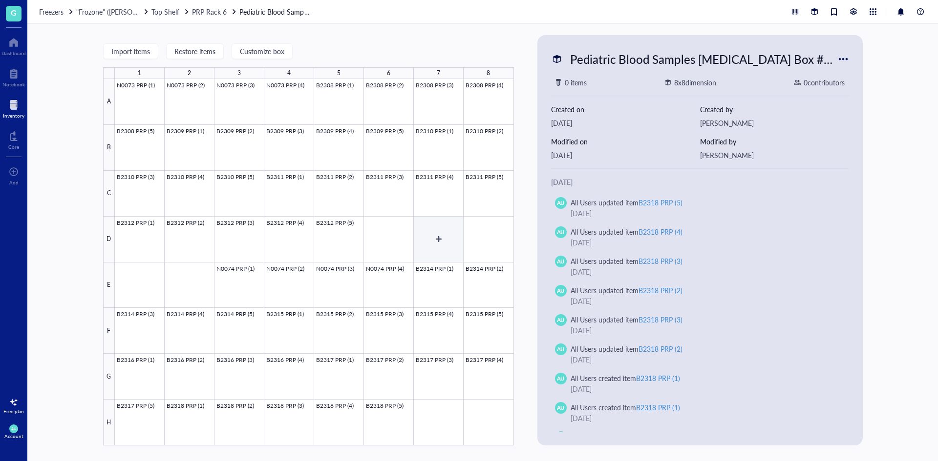
click at [415, 247] on div at bounding box center [314, 262] width 399 height 367
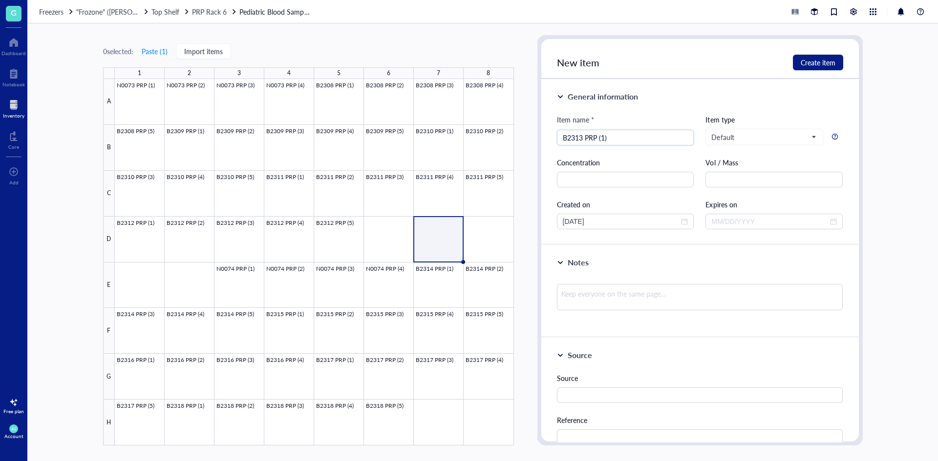
type input "B2313 PRP (1)"
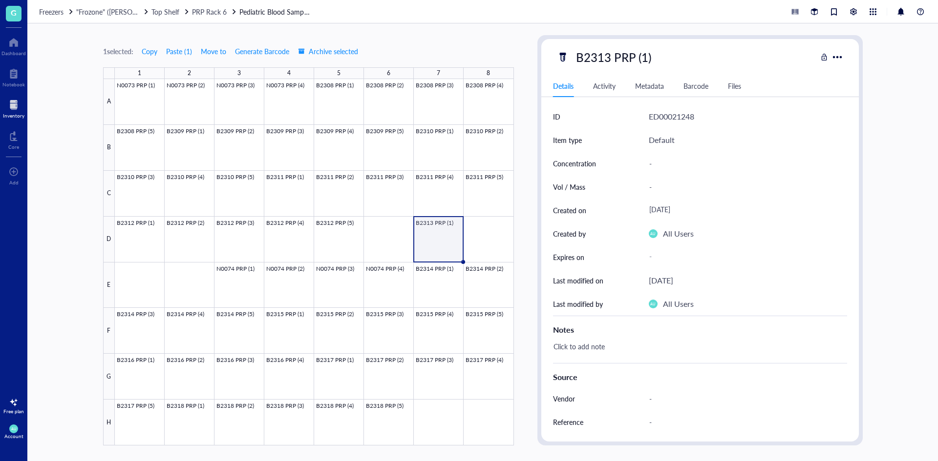
click at [429, 238] on div at bounding box center [314, 262] width 399 height 367
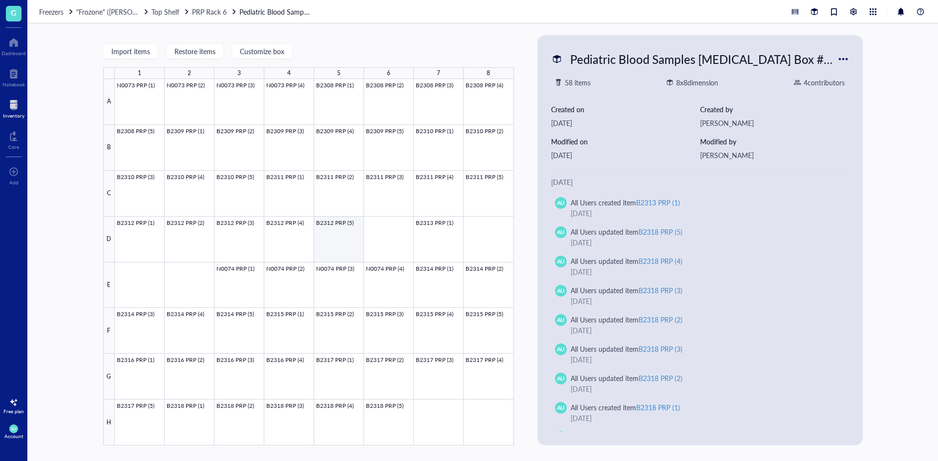
click at [351, 233] on div at bounding box center [314, 262] width 399 height 367
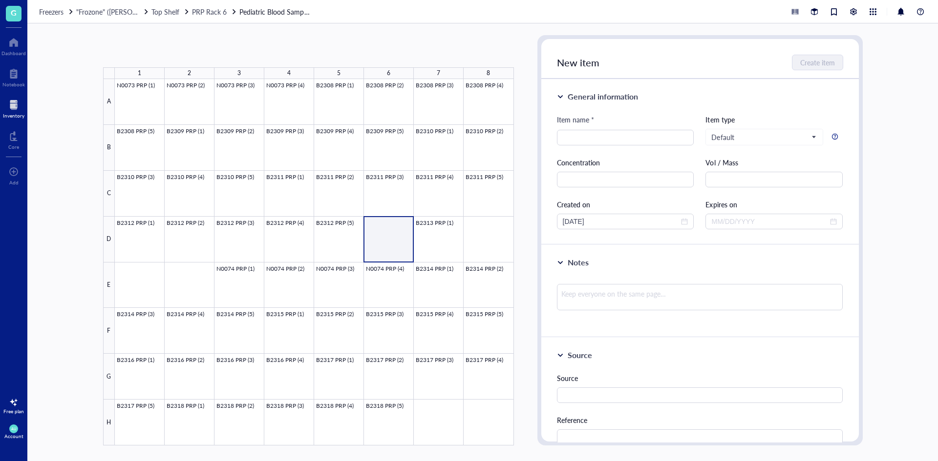
click at [388, 236] on div at bounding box center [314, 262] width 399 height 367
click at [428, 234] on div at bounding box center [314, 262] width 399 height 367
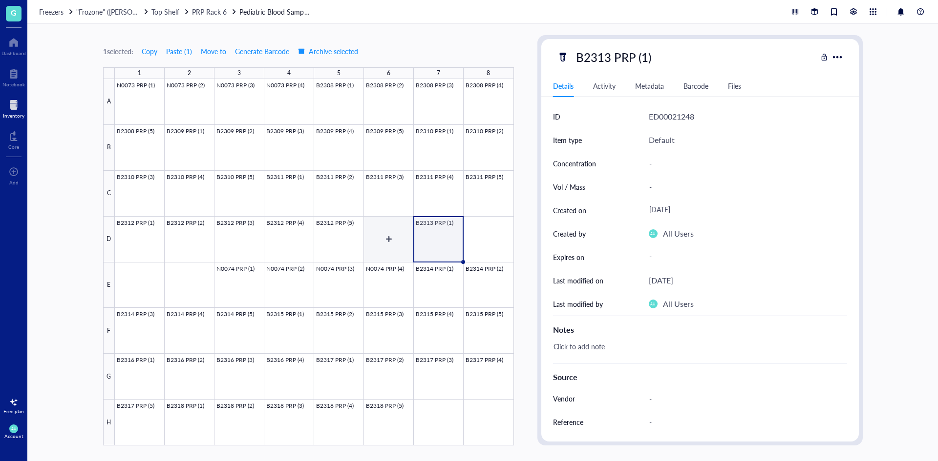
click at [397, 234] on div at bounding box center [314, 262] width 399 height 367
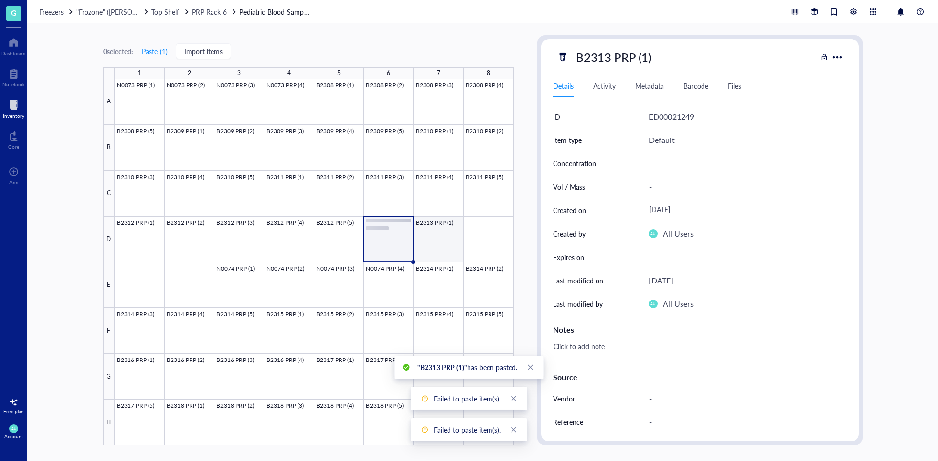
click at [450, 239] on div at bounding box center [314, 262] width 399 height 367
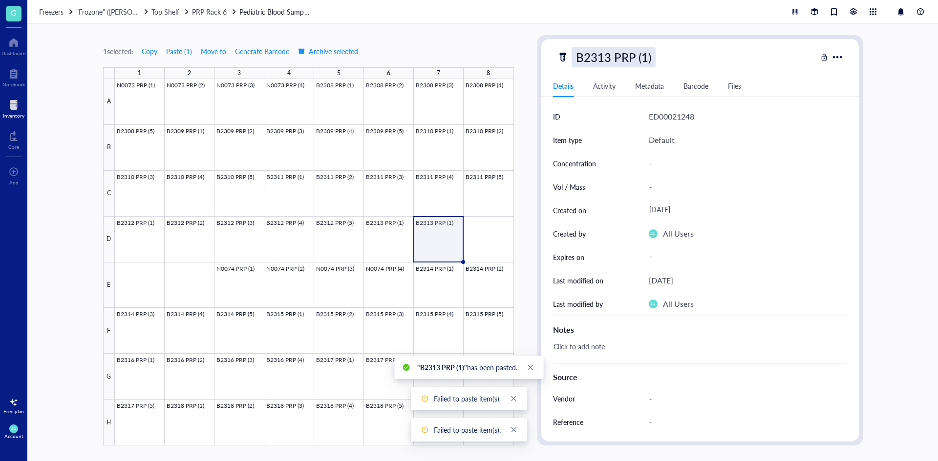
click at [628, 60] on div "B2313 PRP (1)" at bounding box center [613, 57] width 84 height 21
click at [645, 55] on input "B2313 PRP (1)" at bounding box center [623, 57] width 103 height 20
type input "B2313 PRP (3)"
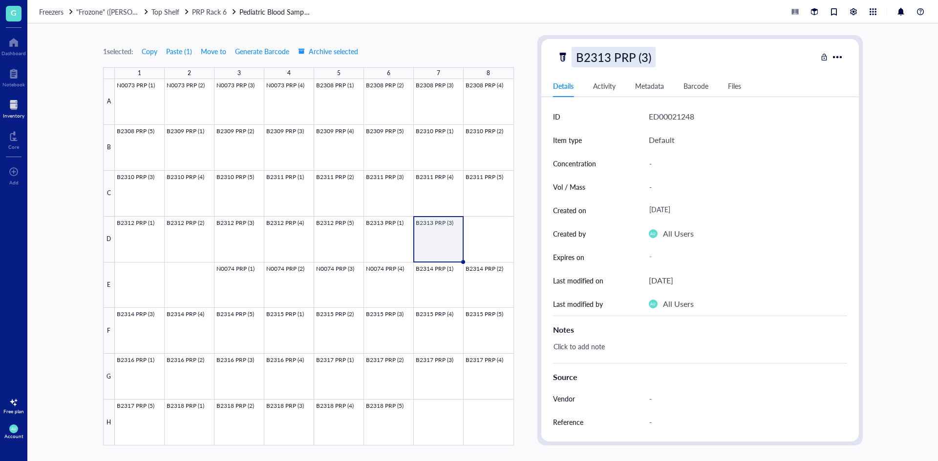
click at [646, 63] on div "B2313 PRP (3)" at bounding box center [613, 57] width 84 height 21
click at [647, 60] on input "B2313 PRP (3)" at bounding box center [623, 57] width 103 height 20
type input "B2313 PRP (2)"
click at [484, 230] on div at bounding box center [314, 262] width 399 height 367
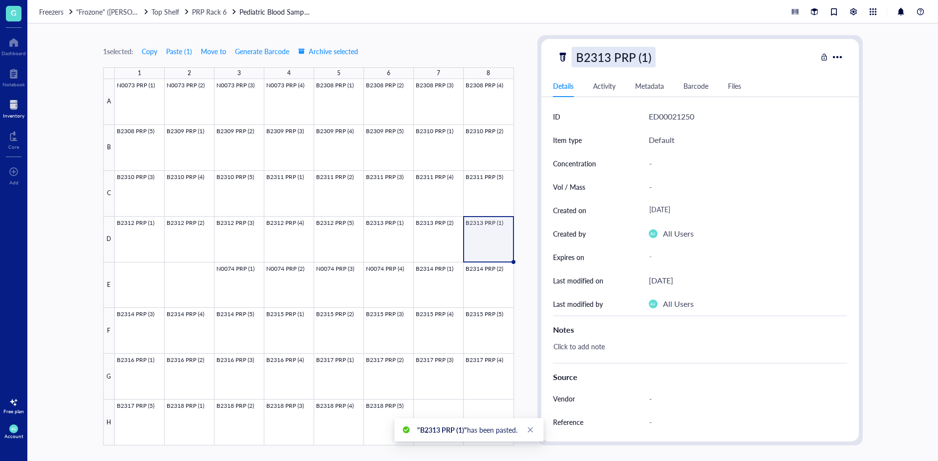
click at [642, 58] on div "B2313 PRP (1)" at bounding box center [613, 57] width 84 height 21
click at [645, 58] on input "B2313 PRP (1)" at bounding box center [623, 57] width 103 height 20
type input "B2313 PRP (3)"
click at [126, 281] on div at bounding box center [314, 262] width 399 height 367
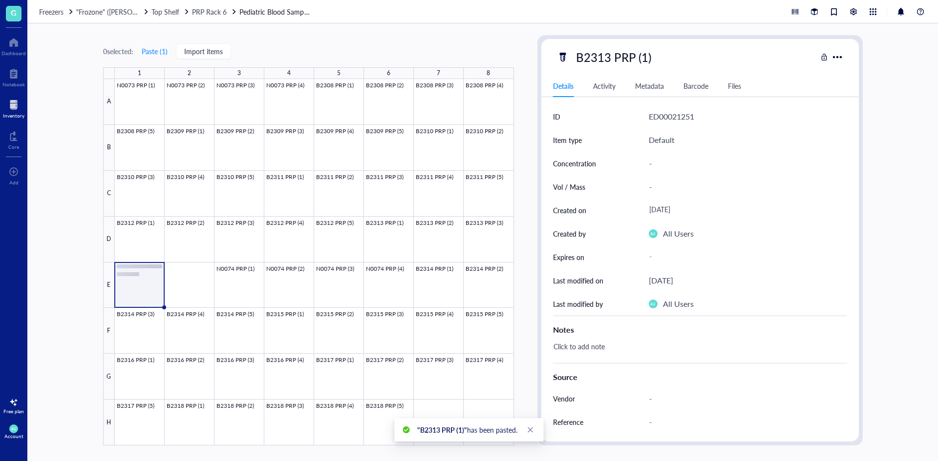
click at [666, 42] on div "B2313 PRP (1) Details Activity Metadata Barcode Files ID ED00021251 Item type D…" at bounding box center [699, 240] width 317 height 403
click at [649, 56] on div "B2313 PRP (1)" at bounding box center [613, 57] width 84 height 21
click at [648, 56] on input "B2313 PRP (1)" at bounding box center [623, 57] width 103 height 20
type input "B2313 PRP (4)"
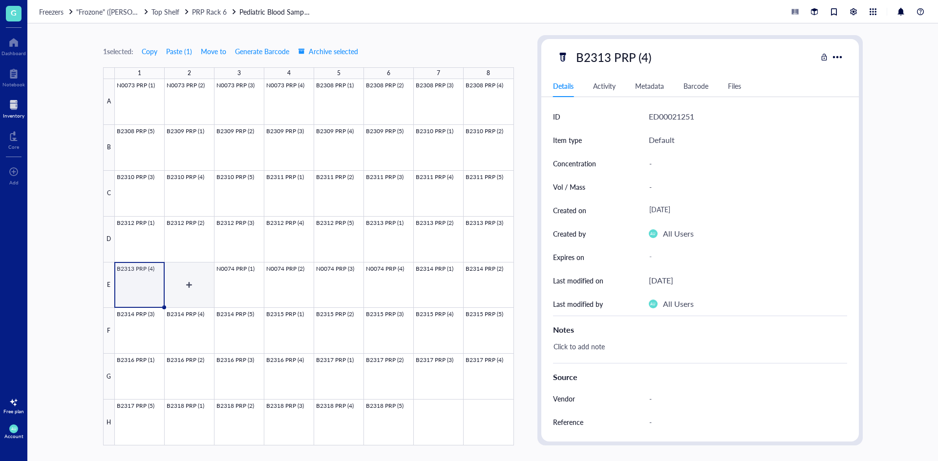
click at [178, 283] on div at bounding box center [314, 262] width 399 height 367
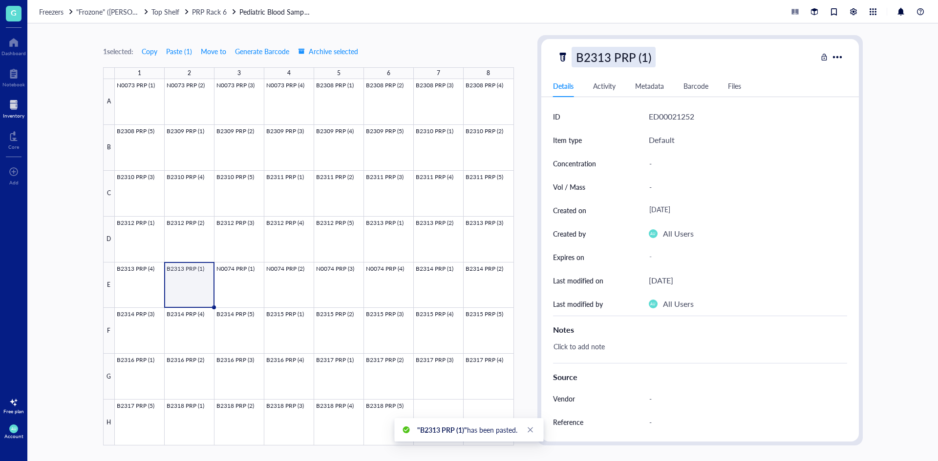
click at [649, 51] on div "B2313 PRP (1)" at bounding box center [613, 57] width 84 height 21
click at [645, 60] on input "B2313 PRP (1)" at bounding box center [623, 57] width 103 height 20
type input "B2313 PRP (5)"
click at [13, 98] on div at bounding box center [13, 105] width 21 height 16
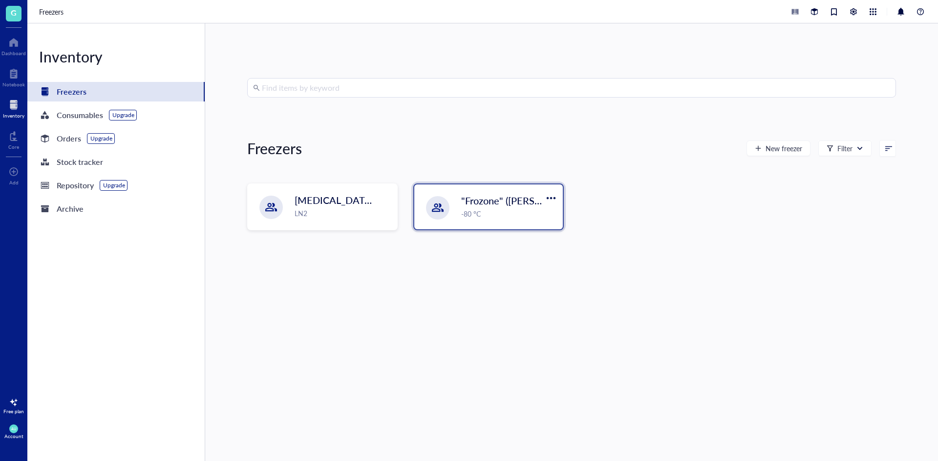
click at [433, 205] on div at bounding box center [438, 208] width 12 height 12
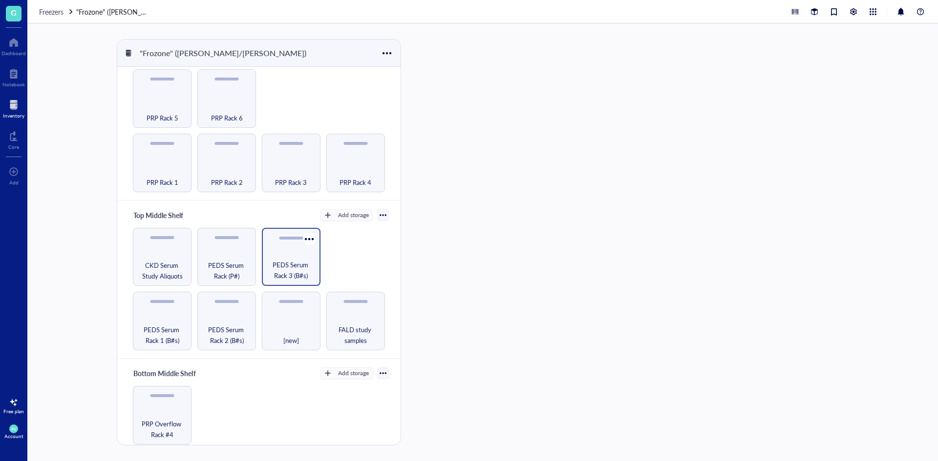
scroll to position [49, 0]
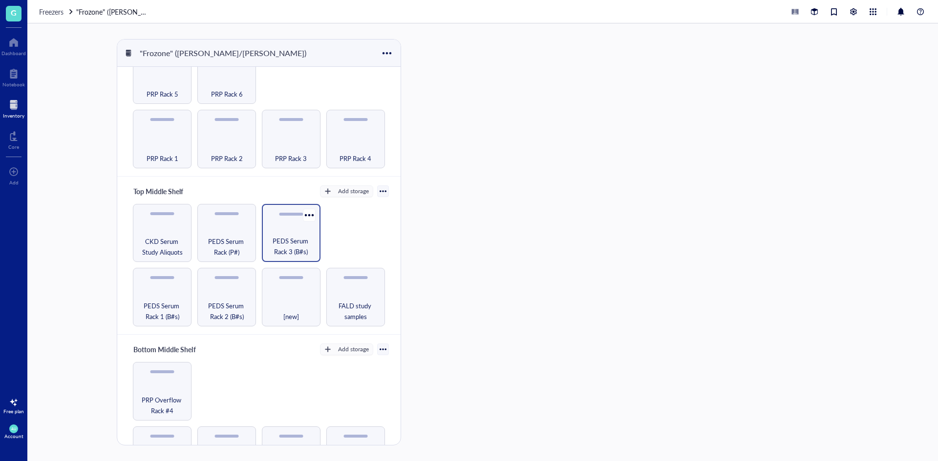
click at [288, 240] on span "PEDS Serum Rack 3 (B#s)" at bounding box center [291, 246] width 49 height 21
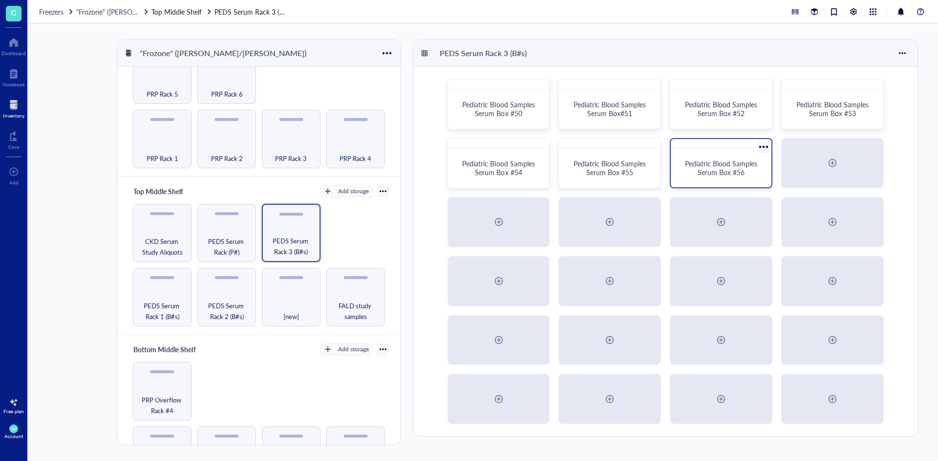
click at [714, 154] on div "Pediatric Blood Samples Serum Box #56" at bounding box center [720, 168] width 93 height 31
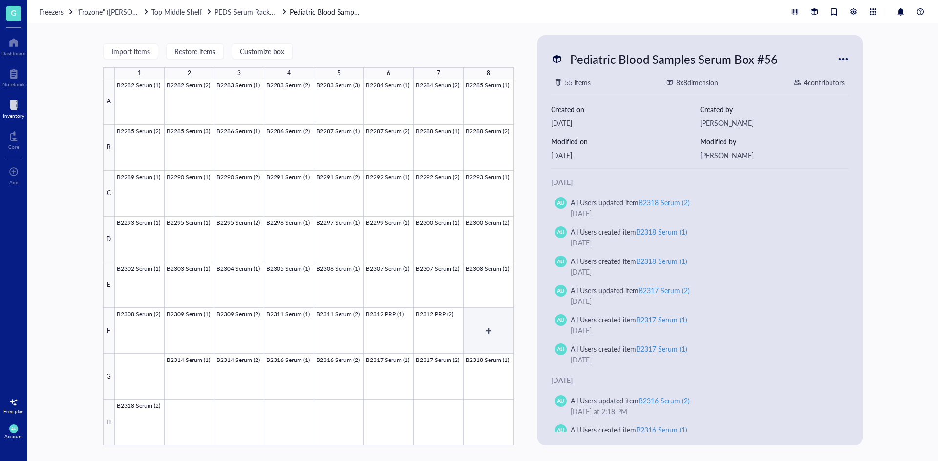
click at [508, 333] on div at bounding box center [314, 262] width 399 height 367
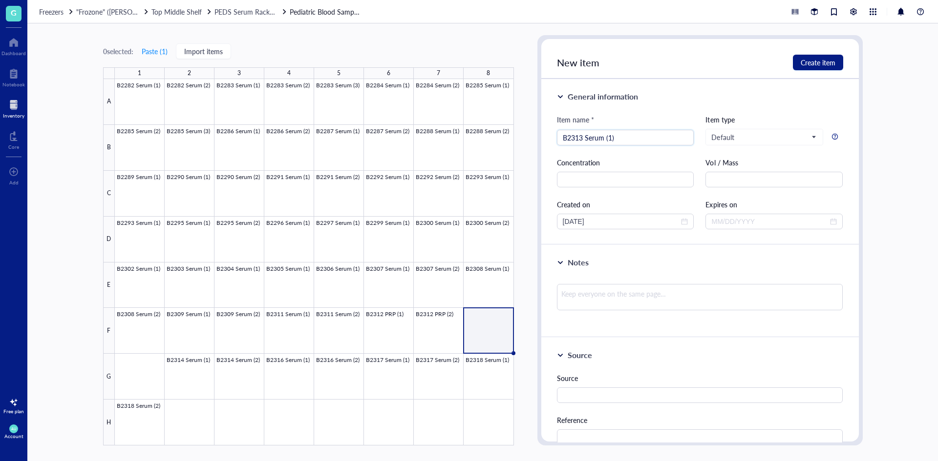
type input "B2313 Serum (1)"
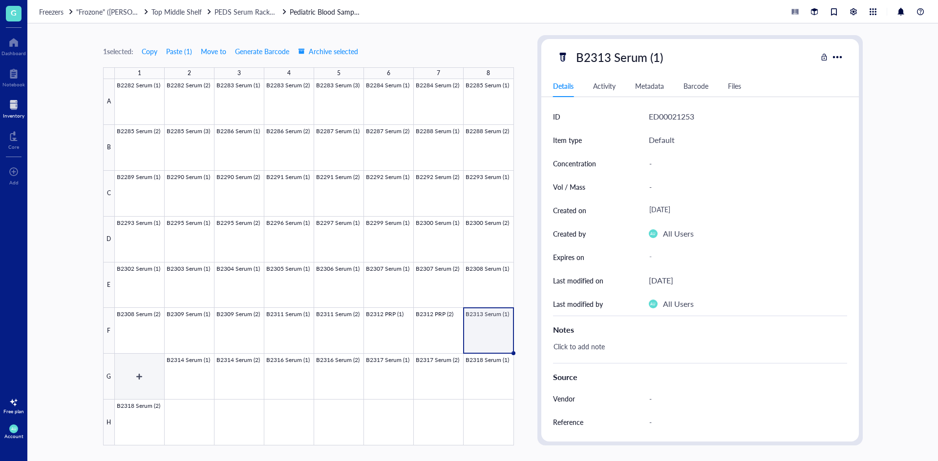
click at [154, 376] on div at bounding box center [314, 262] width 399 height 367
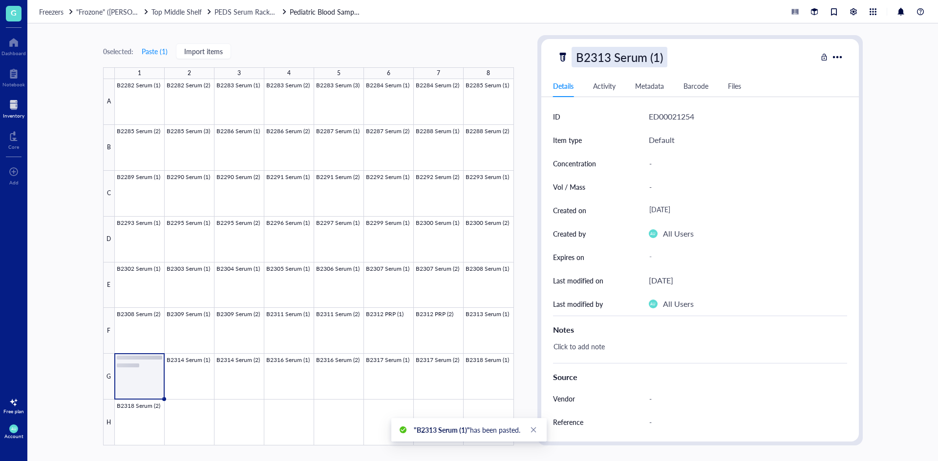
click at [638, 58] on div "B2313 Serum (1)" at bounding box center [619, 57] width 96 height 21
click at [658, 56] on input "B2313 Serum (1)" at bounding box center [630, 57] width 116 height 20
type input "B2313 Serum (2)"
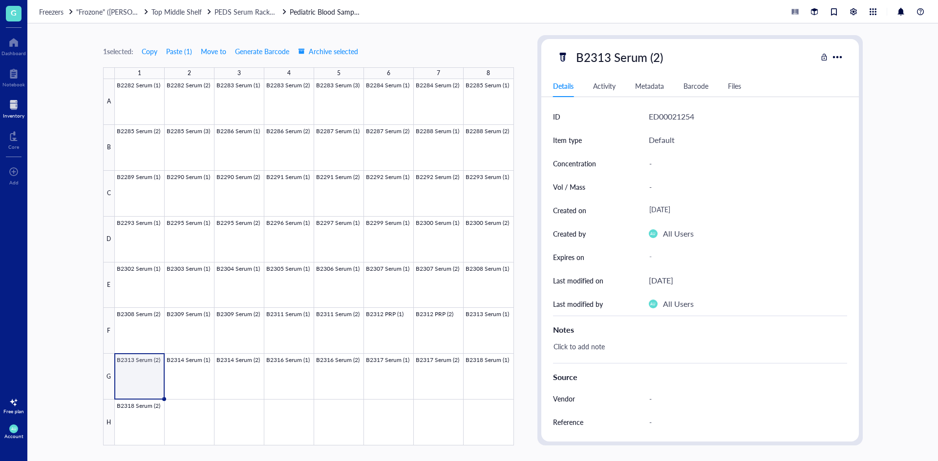
click at [13, 104] on div at bounding box center [13, 105] width 21 height 16
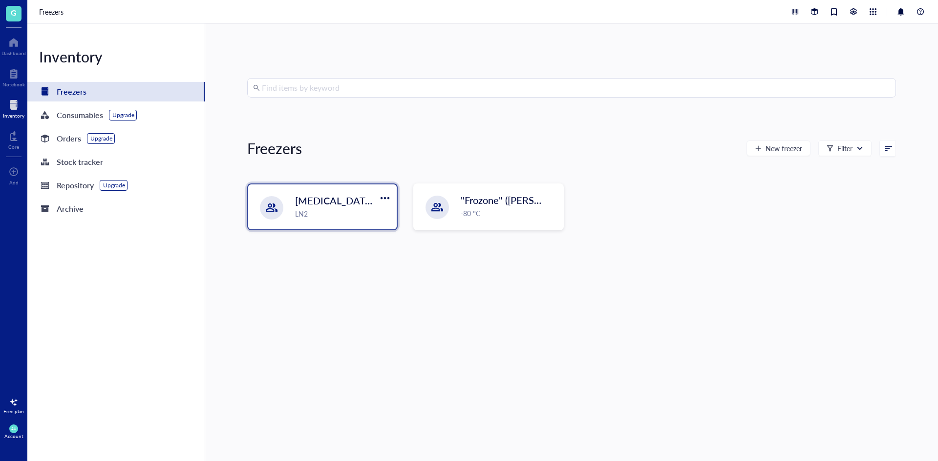
click at [284, 194] on div "[MEDICAL_DATA] Storage ([PERSON_NAME]/[PERSON_NAME]) LN2" at bounding box center [322, 207] width 148 height 45
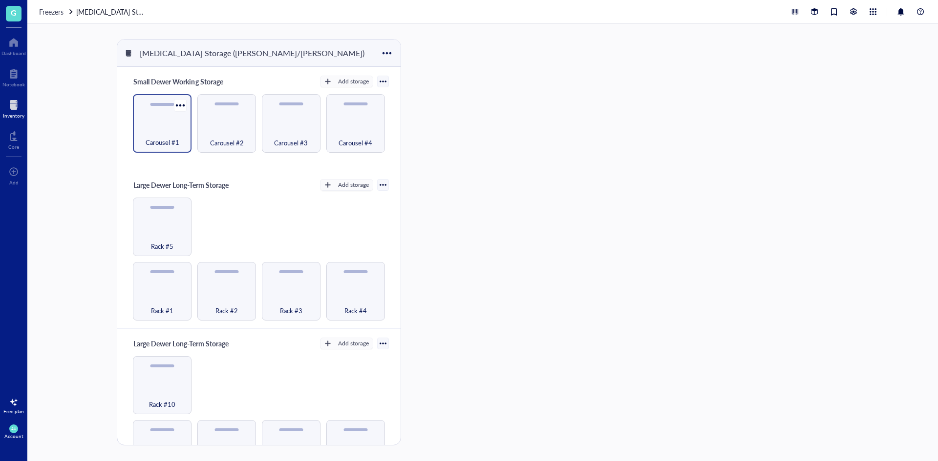
click at [183, 140] on div "Carousel #1" at bounding box center [162, 136] width 49 height 21
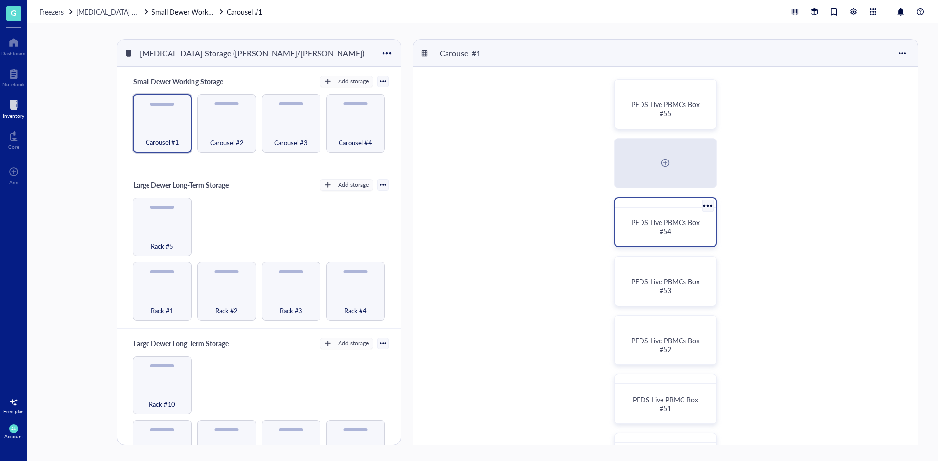
click at [675, 206] on div at bounding box center [665, 203] width 101 height 10
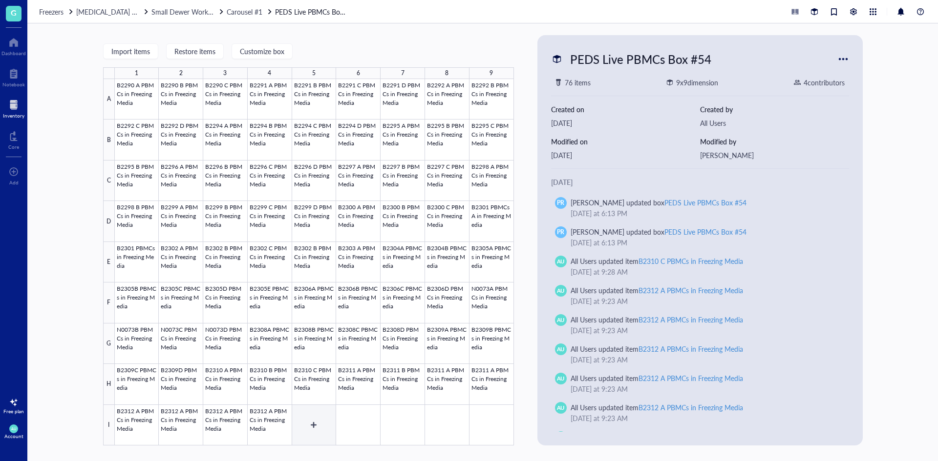
click at [306, 425] on div at bounding box center [314, 262] width 399 height 367
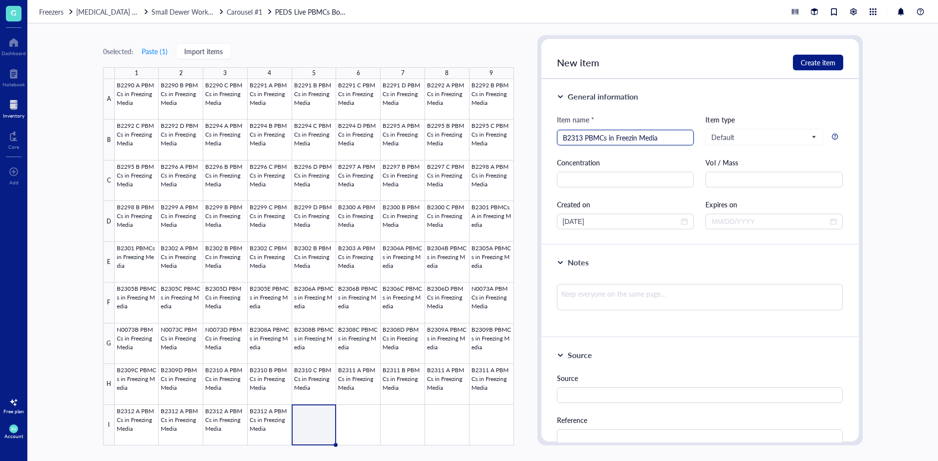
click at [635, 143] on input "B2313 PBMCs in Freezin Media" at bounding box center [625, 137] width 125 height 15
click at [638, 139] on input "B2313 PBMCs in Freezin Media" at bounding box center [625, 137] width 125 height 15
click at [582, 138] on input "B2313 PBMCs in Freezing Media" at bounding box center [625, 137] width 125 height 15
type input "B2313 A PBMCs in Freezing Media"
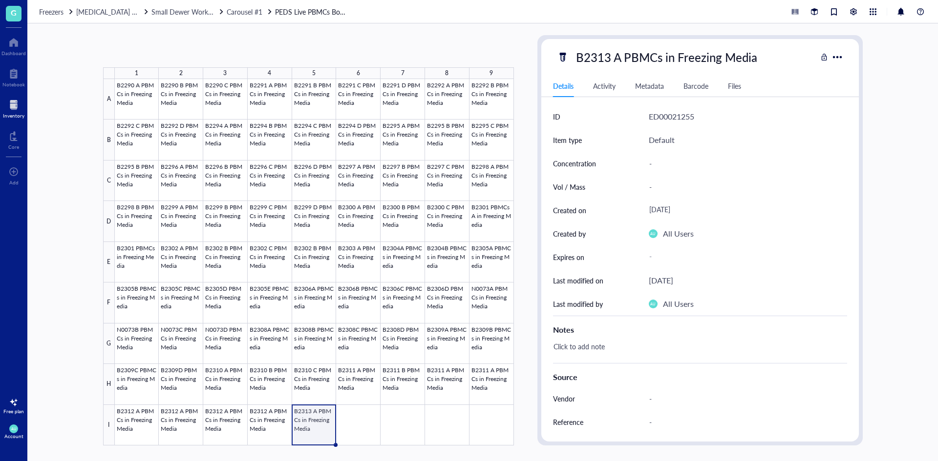
drag, startPoint x: 335, startPoint y: 444, endPoint x: 319, endPoint y: 434, distance: 19.1
click at [0, 0] on div "B2290 A PBMCs in Freezing Media B2290 B PBMCs in Freezing Media B2290 C PBMCs i…" at bounding box center [0, 0] width 0 height 0
click at [318, 433] on div at bounding box center [314, 262] width 399 height 367
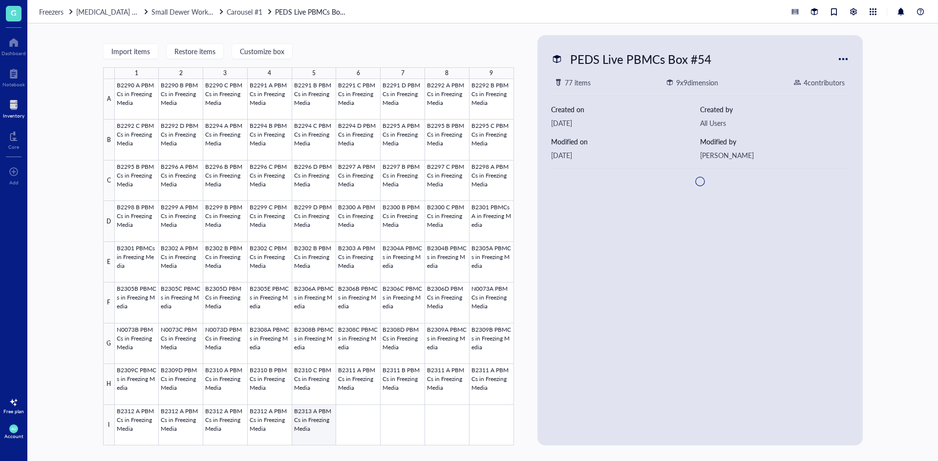
click at [317, 425] on div at bounding box center [314, 262] width 399 height 367
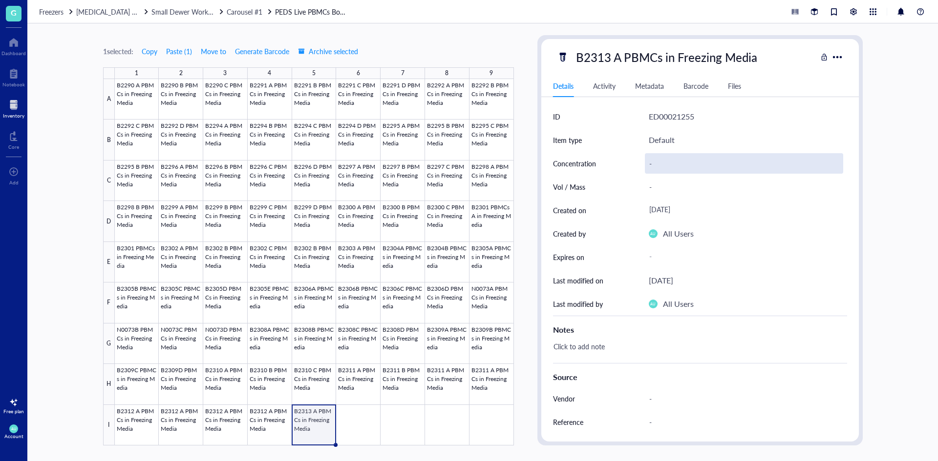
click at [673, 166] on div "-" at bounding box center [744, 163] width 198 height 21
drag, startPoint x: 696, startPoint y: 164, endPoint x: 670, endPoint y: 164, distance: 25.4
click at [670, 164] on input "4.36E6 (98.7%)" at bounding box center [743, 164] width 197 height 20
type input "4.36E6"
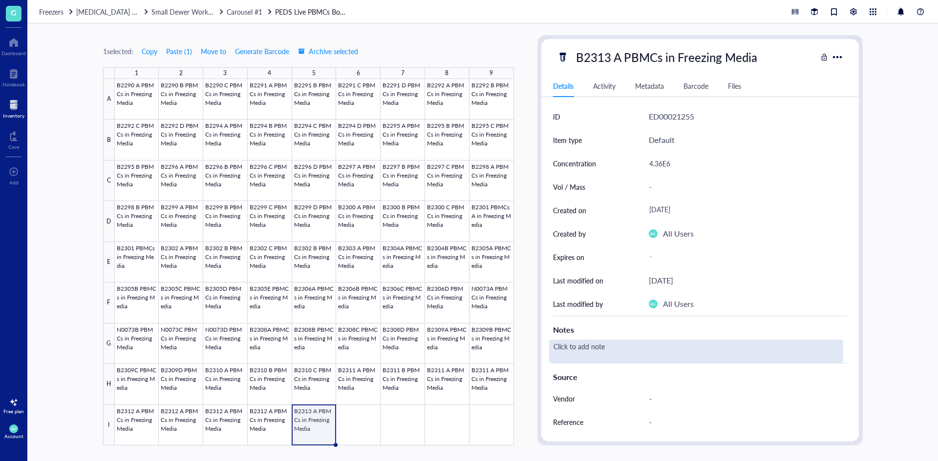
click at [631, 347] on div "Click to add note" at bounding box center [696, 351] width 294 height 23
click at [602, 353] on div "Click to add note" at bounding box center [696, 351] width 294 height 23
drag, startPoint x: 576, startPoint y: 351, endPoint x: 546, endPoint y: 349, distance: 29.9
click at [546, 349] on div "ID ED00021255 Item type Default Concentration 4.36E6 Vol / Mass - Created on [D…" at bounding box center [699, 316] width 317 height 423
type textarea "(98.7%)"
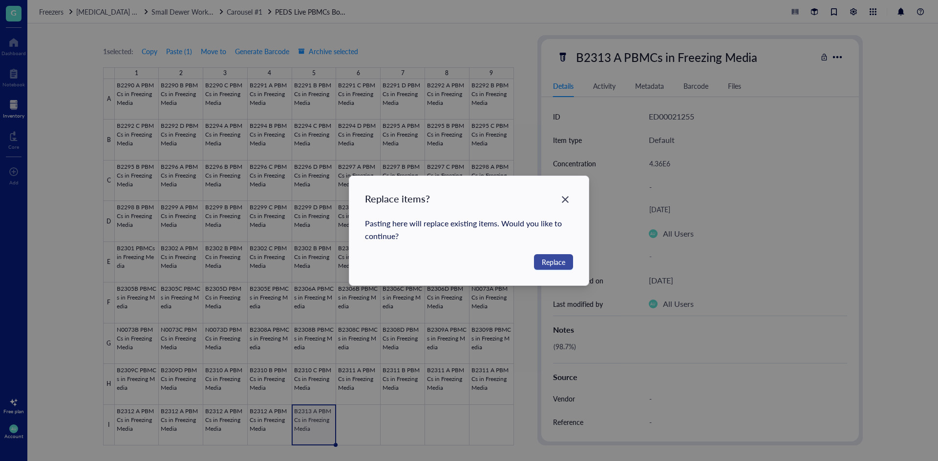
click at [553, 262] on span "Replace" at bounding box center [553, 262] width 23 height 11
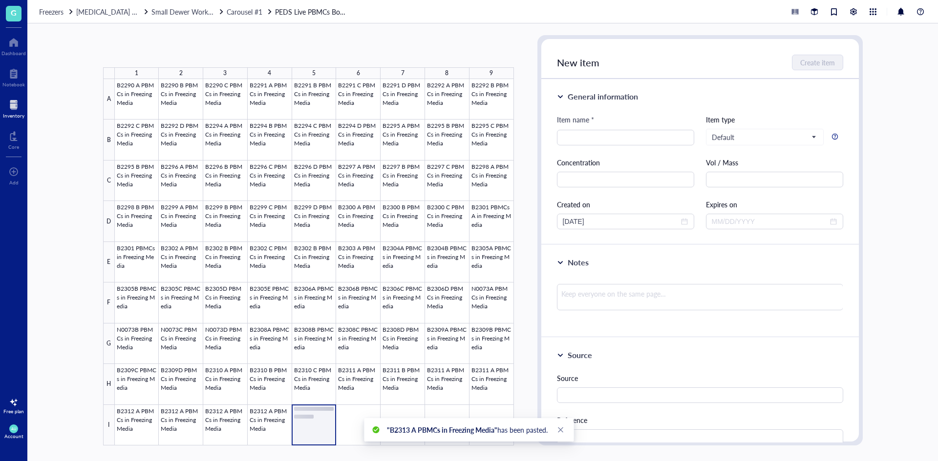
click at [318, 429] on div at bounding box center [314, 262] width 399 height 367
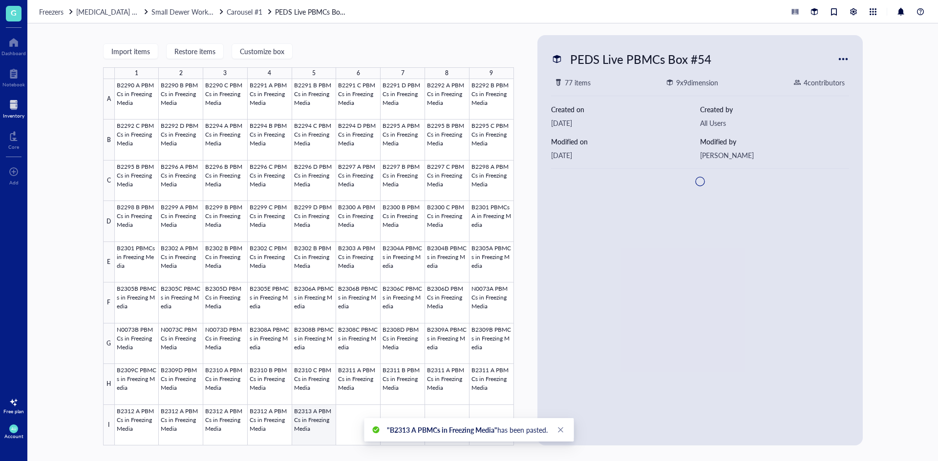
click at [318, 428] on div at bounding box center [314, 262] width 399 height 367
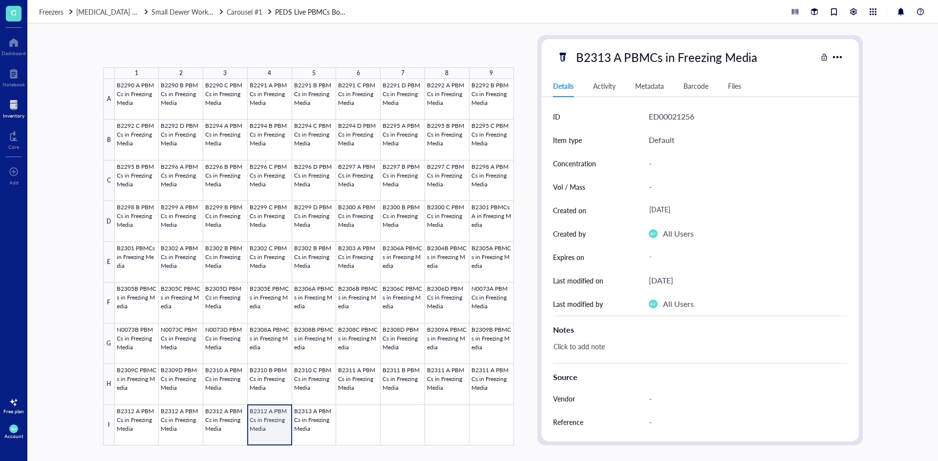
click at [271, 418] on div at bounding box center [314, 262] width 399 height 367
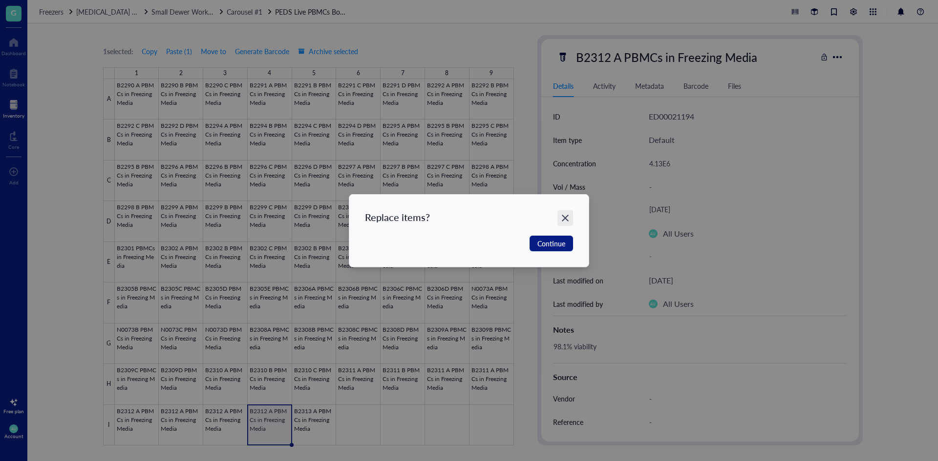
click at [568, 218] on icon "Close" at bounding box center [565, 217] width 9 height 9
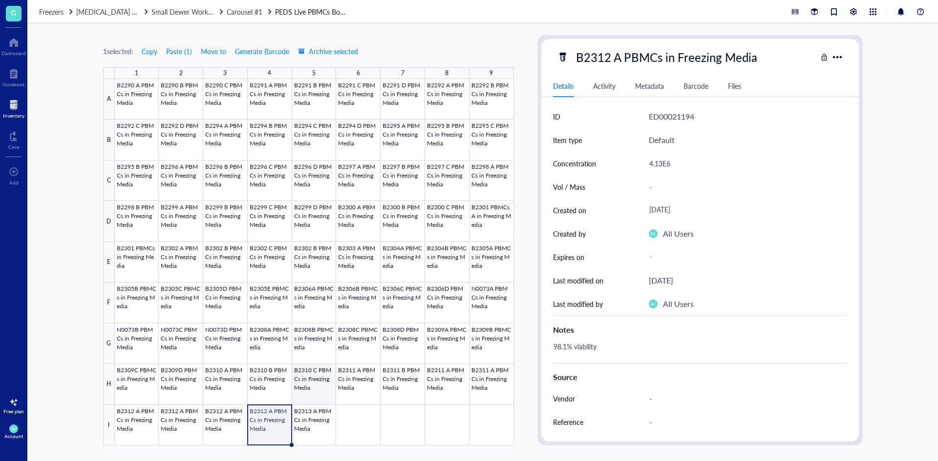
click at [324, 421] on div at bounding box center [314, 262] width 399 height 367
click at [657, 152] on div "-" at bounding box center [747, 163] width 198 height 23
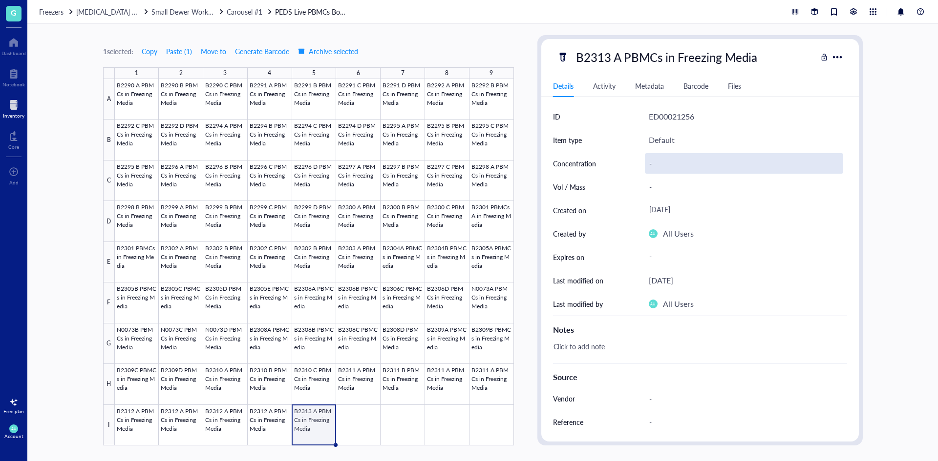
click at [657, 169] on div "-" at bounding box center [744, 163] width 198 height 21
drag, startPoint x: 700, startPoint y: 169, endPoint x: 673, endPoint y: 167, distance: 27.0
click at [669, 170] on input "4.36E6 (98.7%)" at bounding box center [743, 164] width 197 height 20
type input "4.36E6"
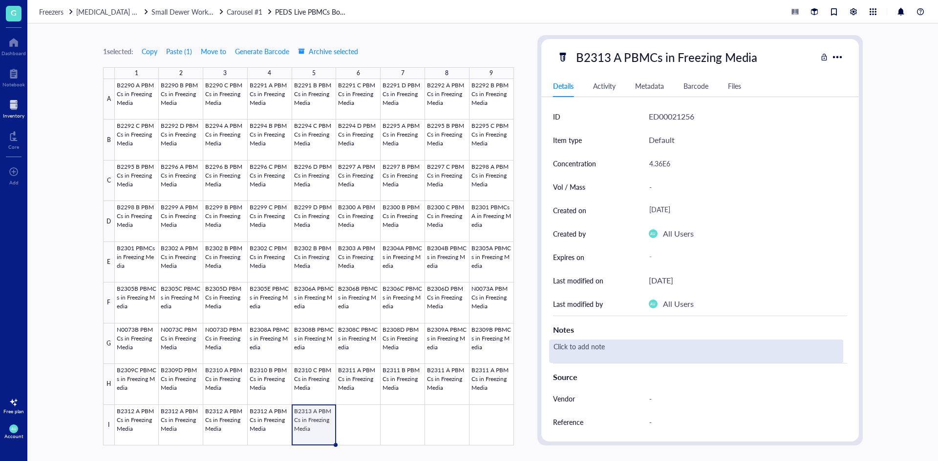
click at [606, 347] on div "Click to add note" at bounding box center [696, 351] width 294 height 23
drag, startPoint x: 574, startPoint y: 347, endPoint x: 524, endPoint y: 349, distance: 50.3
click at [524, 349] on div "1 selected: Copy Paste ( 1 ) Move to Generate Barcode Archive selected 1 2 3 4 …" at bounding box center [482, 242] width 910 height 438
type textarea "(98.7%)"
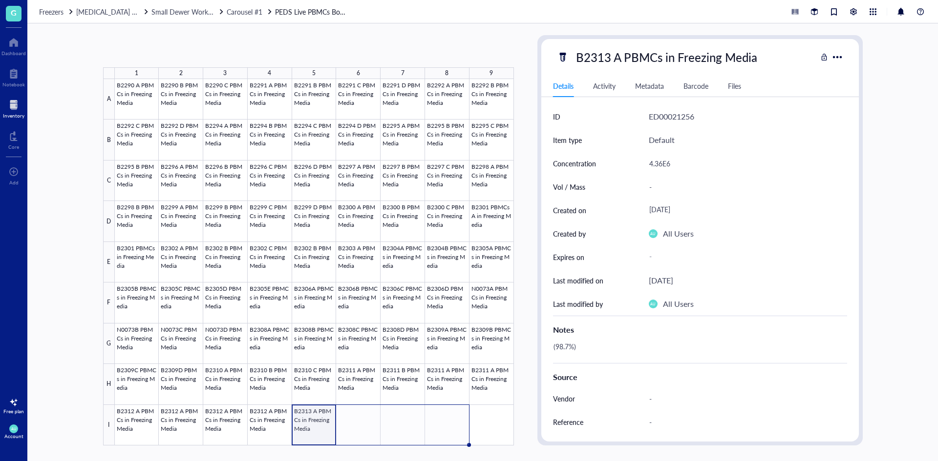
drag, startPoint x: 334, startPoint y: 444, endPoint x: 459, endPoint y: 425, distance: 126.9
click at [0, 0] on div "B2290 A PBMCs in Freezing Media B2290 B PBMCs in Freezing Media B2290 C PBMCs i…" at bounding box center [0, 0] width 0 height 0
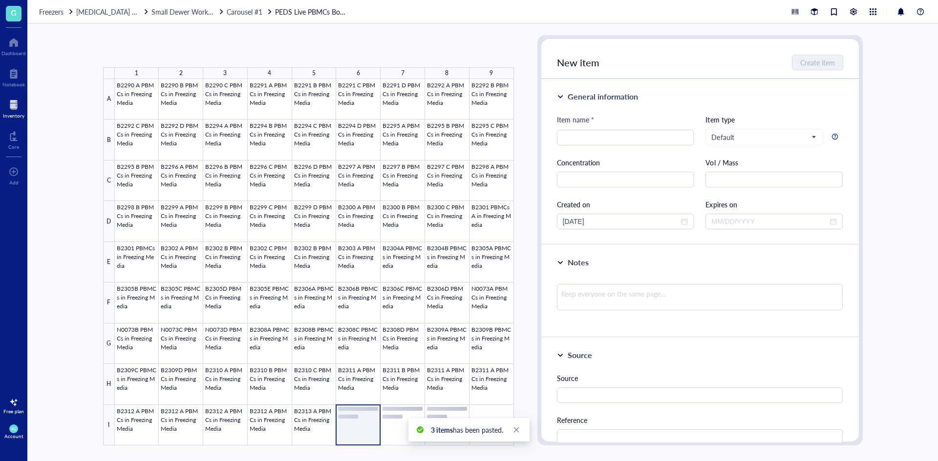
click at [352, 427] on div at bounding box center [314, 262] width 399 height 367
click at [315, 439] on div at bounding box center [314, 262] width 399 height 367
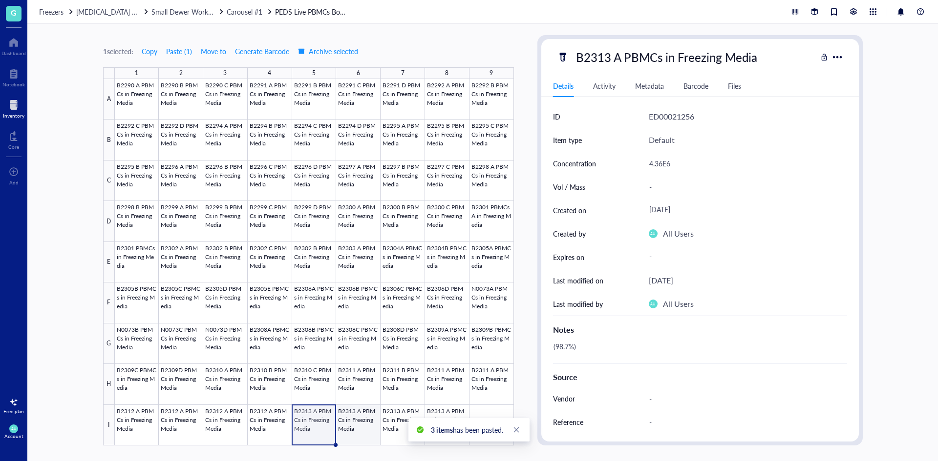
click at [353, 433] on div at bounding box center [314, 262] width 399 height 367
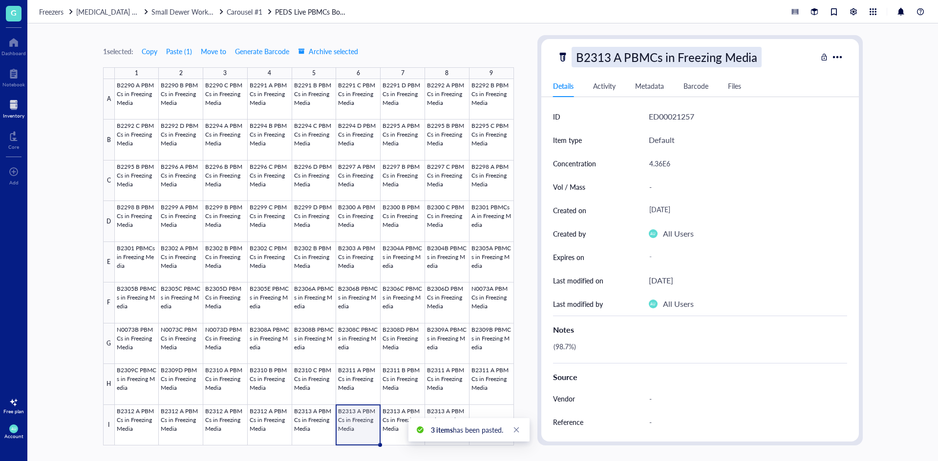
click at [615, 58] on div "B2313 A PBMCs in Freezing Media" at bounding box center [666, 57] width 190 height 21
click at [619, 57] on input "B2313 A PBMCs in Freezing Media" at bounding box center [685, 57] width 226 height 20
type input "B2313 B PBMCs in Freezing Media"
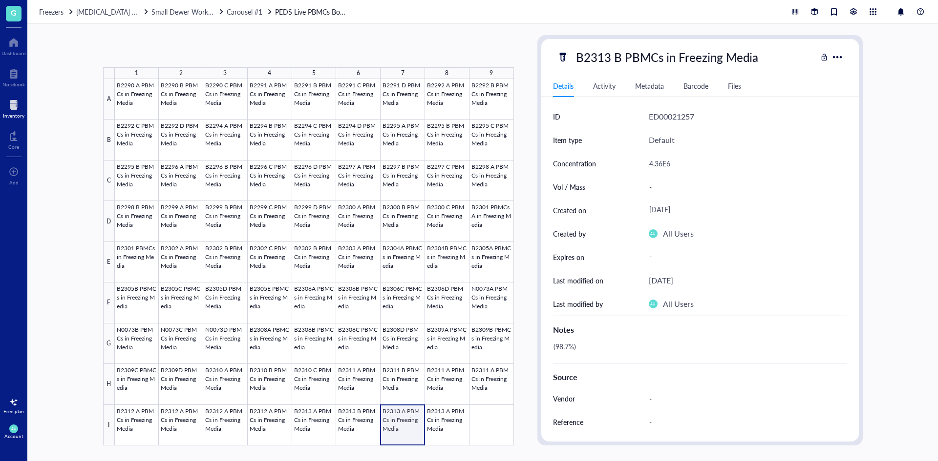
click at [408, 443] on div at bounding box center [314, 262] width 399 height 367
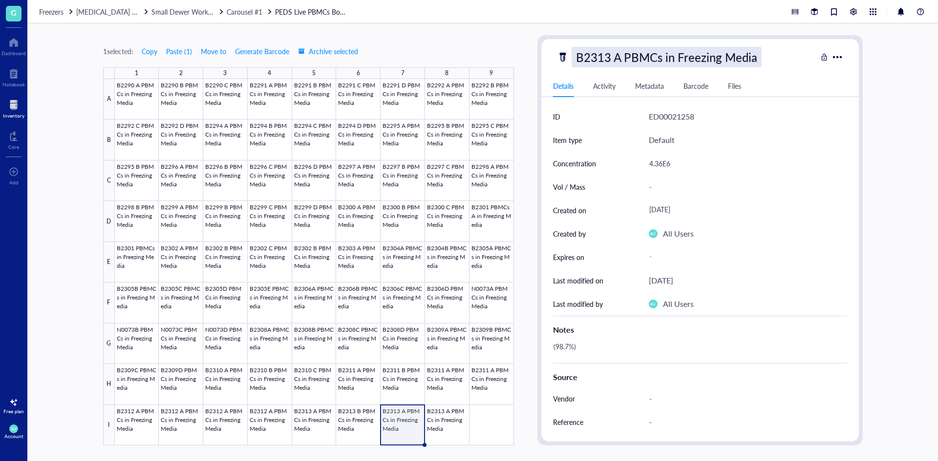
click at [617, 58] on div "B2313 A PBMCs in Freezing Media" at bounding box center [666, 57] width 190 height 21
click at [621, 52] on input "B2313 A PBMCs in Freezing Media" at bounding box center [685, 57] width 226 height 20
type input "B2313 C PBMCs in Freezing Media"
click at [425, 434] on div at bounding box center [314, 262] width 399 height 367
click at [595, 53] on div "B2313 A PBMCs in Freezing Media" at bounding box center [666, 57] width 190 height 21
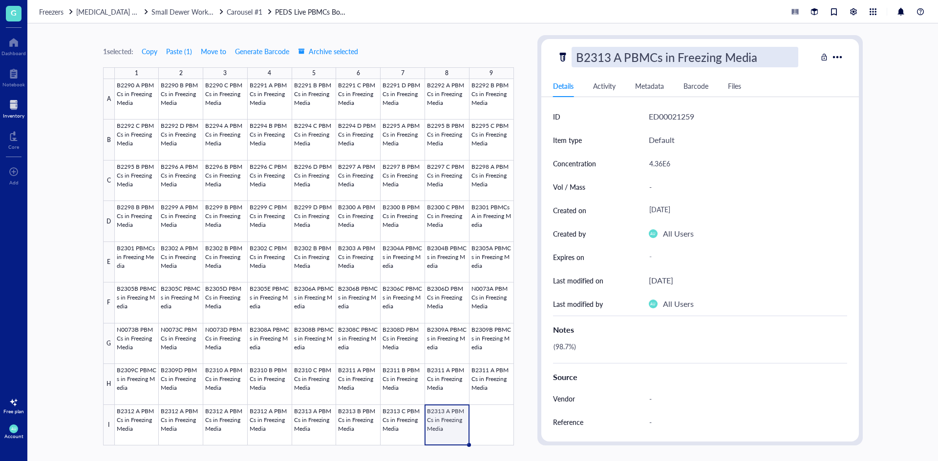
click at [619, 59] on input "B2313 A PBMCs in Freezing Media" at bounding box center [685, 57] width 226 height 20
type input "B2313 D PBMCs in Freezing Media"
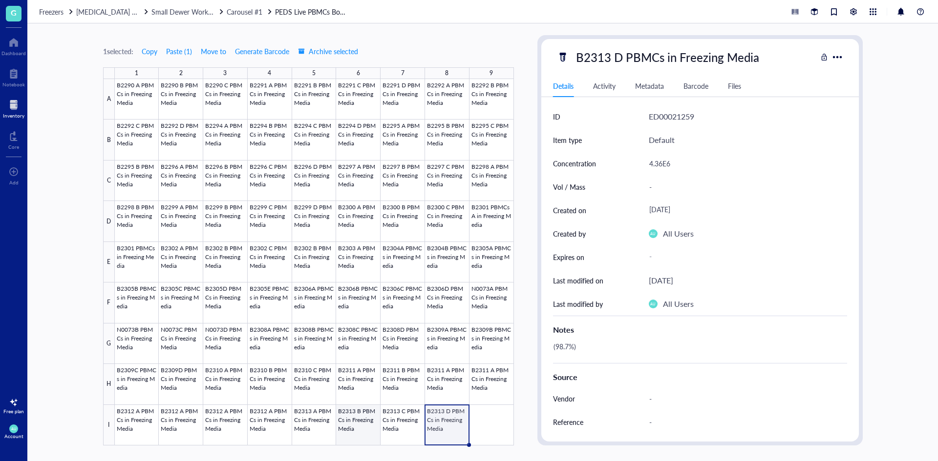
click at [345, 429] on div at bounding box center [314, 262] width 399 height 367
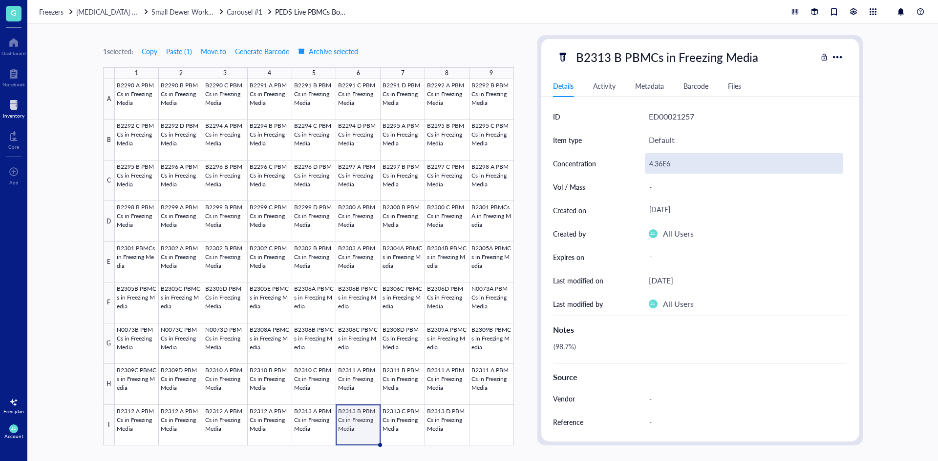
click at [653, 168] on div "4.36E6" at bounding box center [744, 163] width 198 height 21
drag, startPoint x: 650, startPoint y: 166, endPoint x: 698, endPoint y: 166, distance: 47.9
click at [698, 166] on input "4.36E6" at bounding box center [743, 164] width 197 height 20
drag, startPoint x: 698, startPoint y: 166, endPoint x: 670, endPoint y: 164, distance: 27.9
click at [670, 164] on input "3.83E6 (98.7%)" at bounding box center [743, 164] width 197 height 20
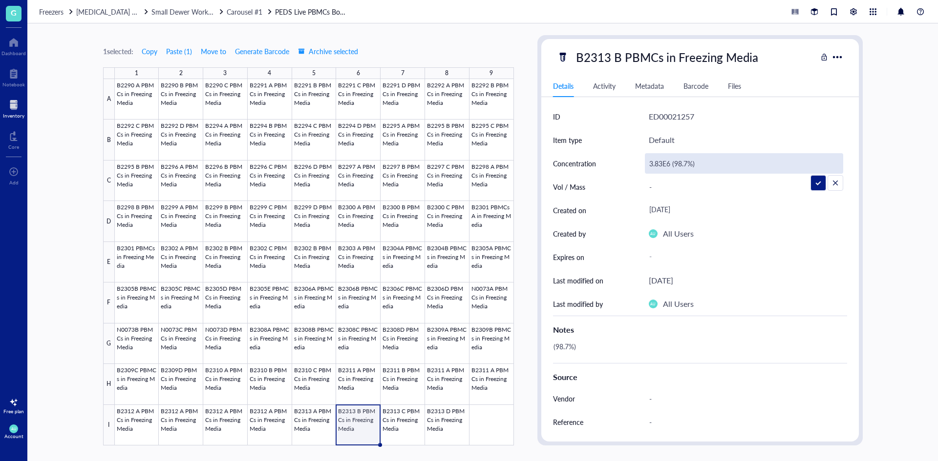
type input "3.83E6"
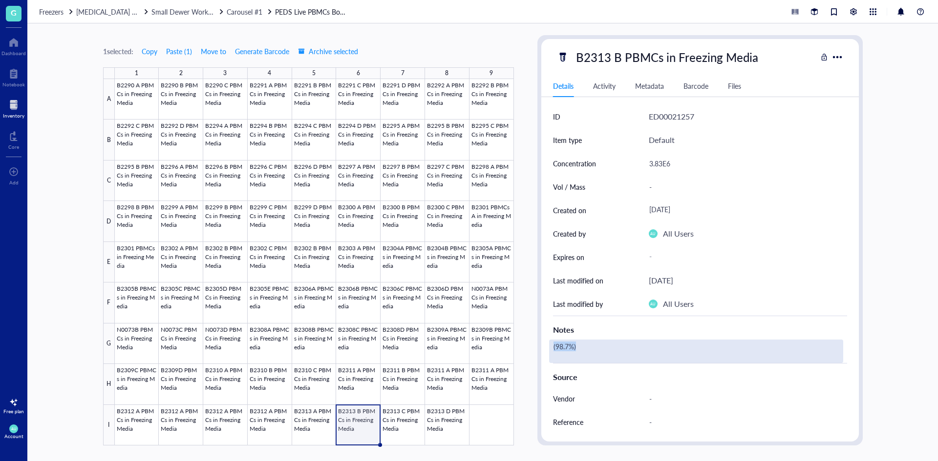
drag, startPoint x: 586, startPoint y: 347, endPoint x: 550, endPoint y: 347, distance: 36.1
click at [550, 347] on div "(98.7%)" at bounding box center [696, 351] width 294 height 23
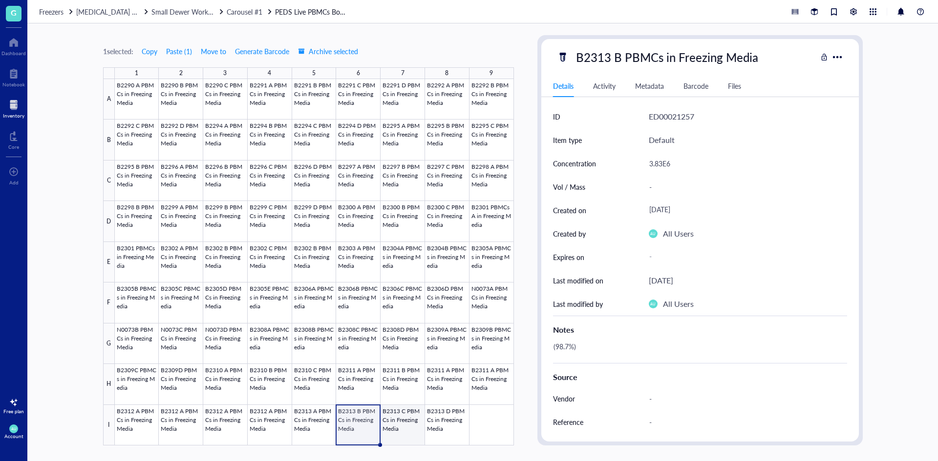
click at [404, 421] on div at bounding box center [314, 262] width 399 height 367
click at [365, 427] on div at bounding box center [314, 262] width 399 height 367
click at [400, 426] on body "G Dashboard Notebook Inventory Core To pick up a draggable item, press the spac…" at bounding box center [469, 230] width 938 height 461
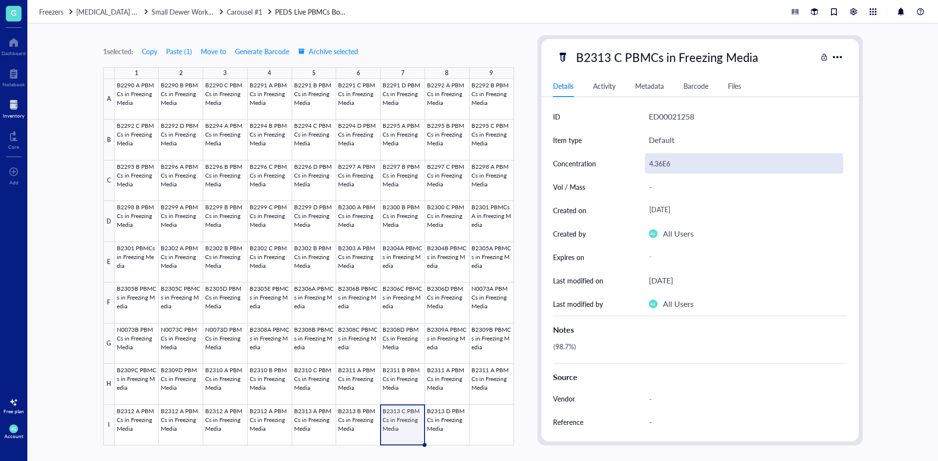
click at [660, 163] on div "4.36E6" at bounding box center [744, 163] width 198 height 21
drag, startPoint x: 672, startPoint y: 167, endPoint x: 637, endPoint y: 166, distance: 34.7
click at [637, 166] on div "Concentration 4.36E6" at bounding box center [700, 163] width 294 height 23
drag, startPoint x: 670, startPoint y: 164, endPoint x: 700, endPoint y: 169, distance: 30.3
click at [700, 169] on input "3.54E6 (97.9%)" at bounding box center [743, 164] width 197 height 20
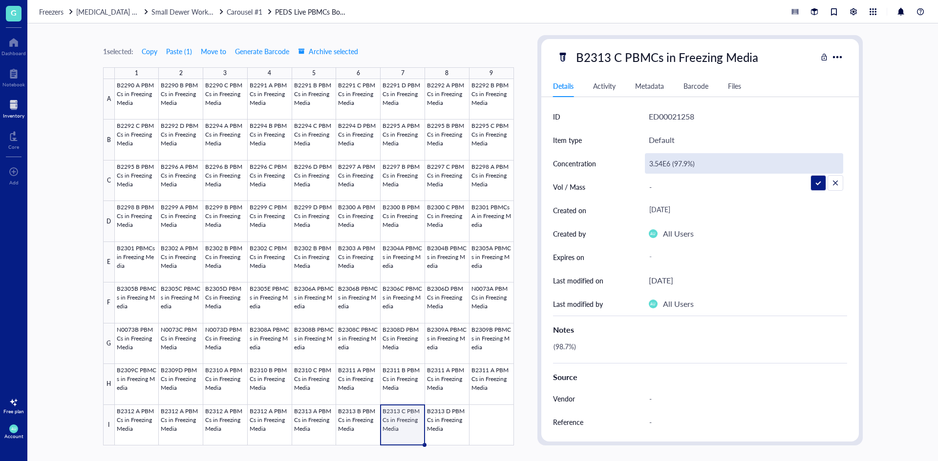
type input "3.54E6"
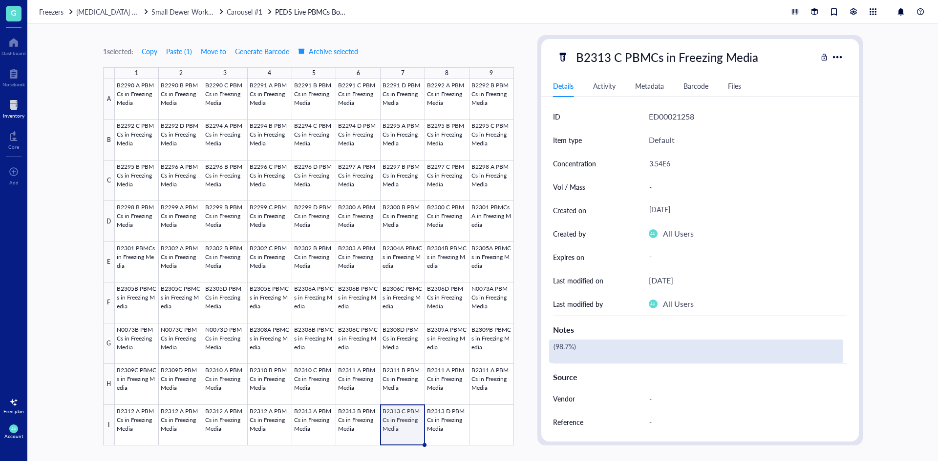
click at [570, 354] on div "(98.7%)" at bounding box center [696, 351] width 294 height 23
click at [582, 346] on div "(98.7%)" at bounding box center [696, 351] width 294 height 23
drag, startPoint x: 581, startPoint y: 345, endPoint x: 531, endPoint y: 351, distance: 50.1
click at [531, 351] on div "1 selected: Copy Paste ( 1 ) Move to Generate Barcode Archive selected 1 2 3 4 …" at bounding box center [482, 242] width 910 height 438
type textarea "(97.9%)"
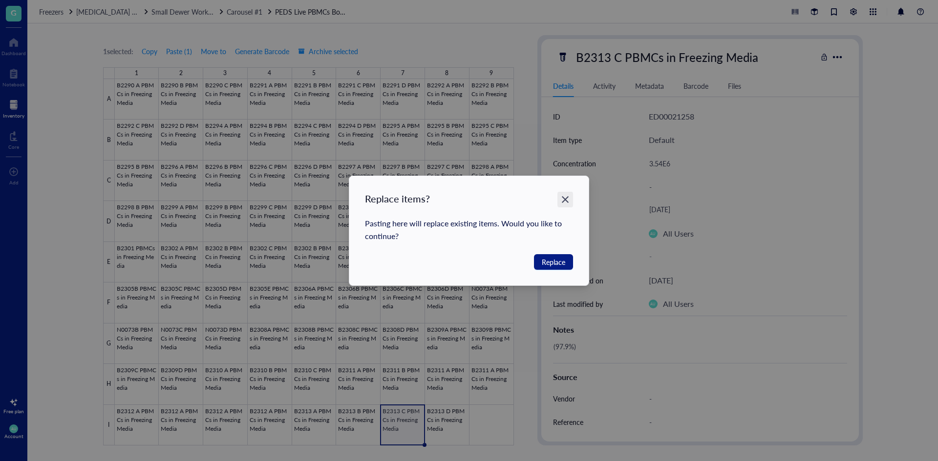
click at [567, 198] on icon "Close" at bounding box center [565, 199] width 7 height 7
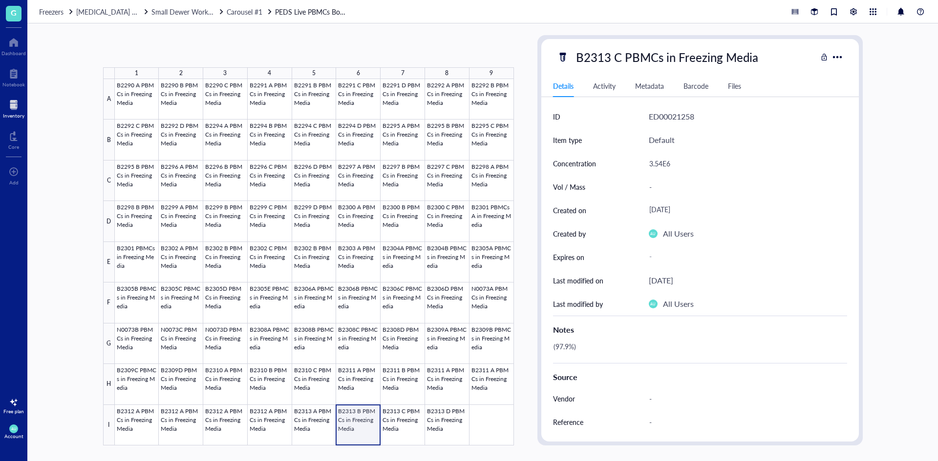
click at [367, 419] on div at bounding box center [314, 262] width 399 height 367
click at [302, 420] on div at bounding box center [314, 262] width 399 height 367
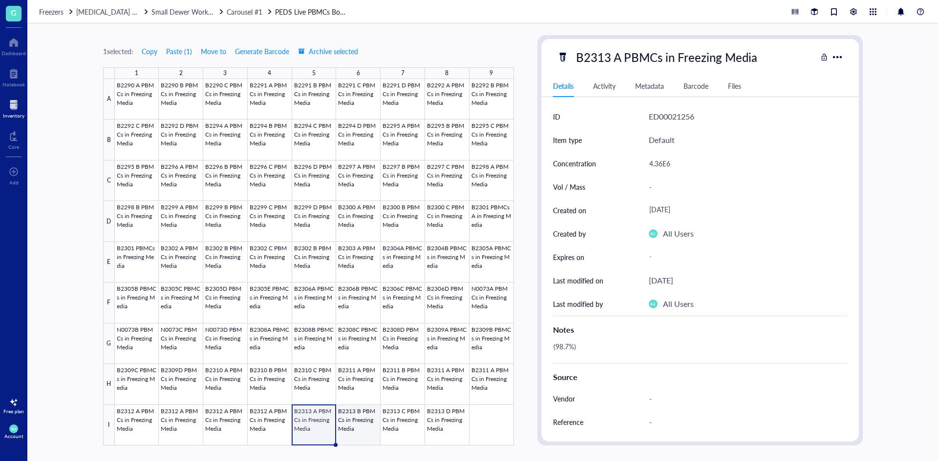
click at [362, 414] on div at bounding box center [314, 262] width 399 height 367
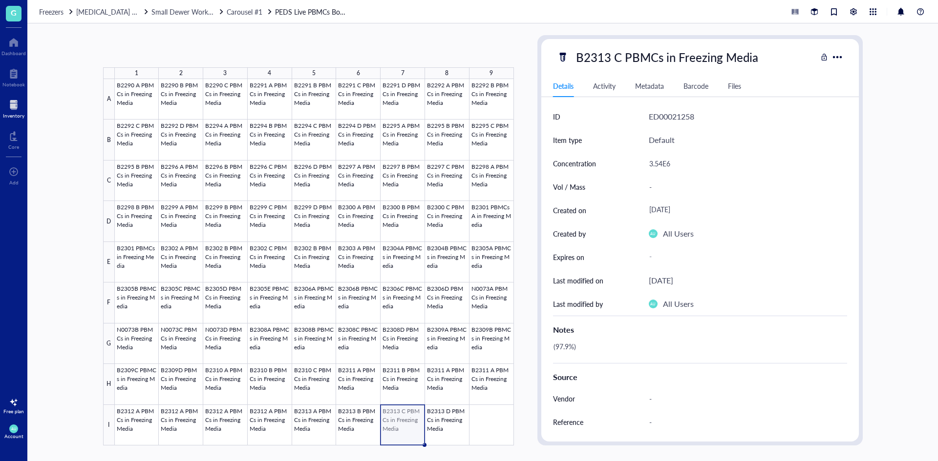
click at [399, 414] on div at bounding box center [314, 262] width 399 height 367
click at [461, 414] on div at bounding box center [314, 262] width 399 height 367
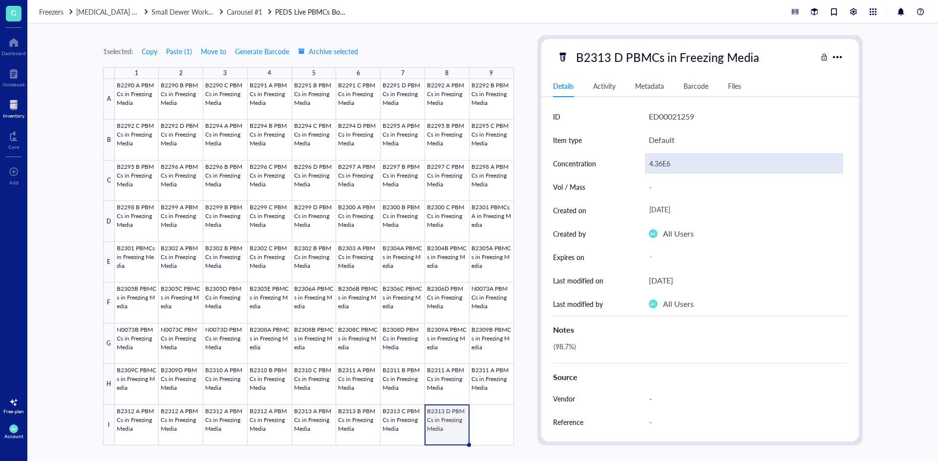
click at [668, 165] on div "4.36E6" at bounding box center [744, 163] width 198 height 21
drag, startPoint x: 672, startPoint y: 168, endPoint x: 635, endPoint y: 168, distance: 36.6
click at [635, 168] on div "Concentration 4.36E6" at bounding box center [700, 163] width 294 height 23
drag, startPoint x: 689, startPoint y: 163, endPoint x: 672, endPoint y: 162, distance: 16.6
click at [672, 162] on input "4.13E6 (98.1%)" at bounding box center [743, 164] width 197 height 20
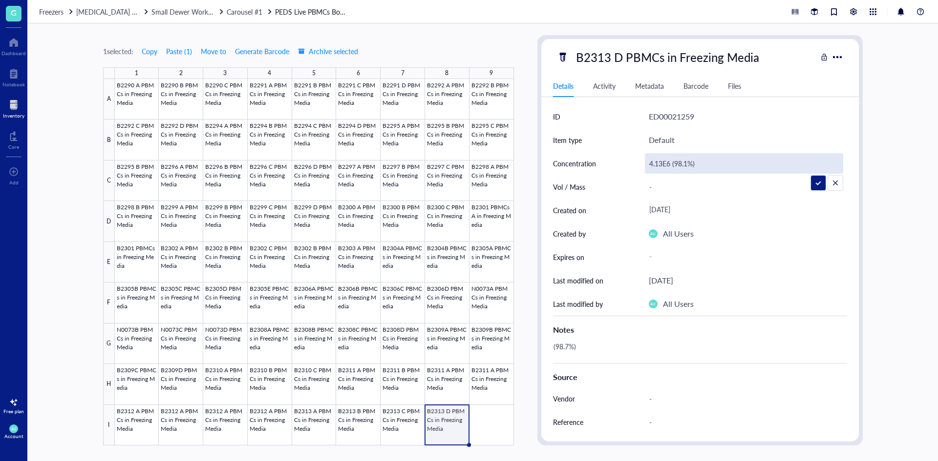
type input "4.13E6"
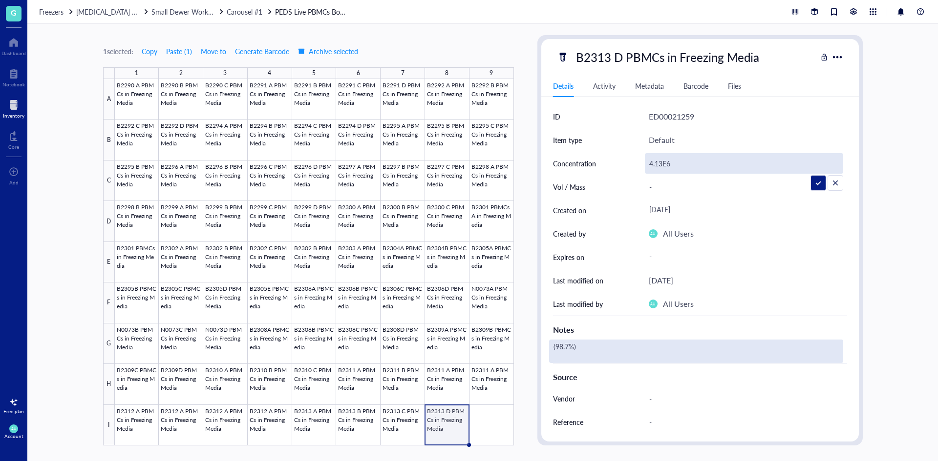
click at [577, 348] on div "(98.7%)" at bounding box center [696, 351] width 294 height 23
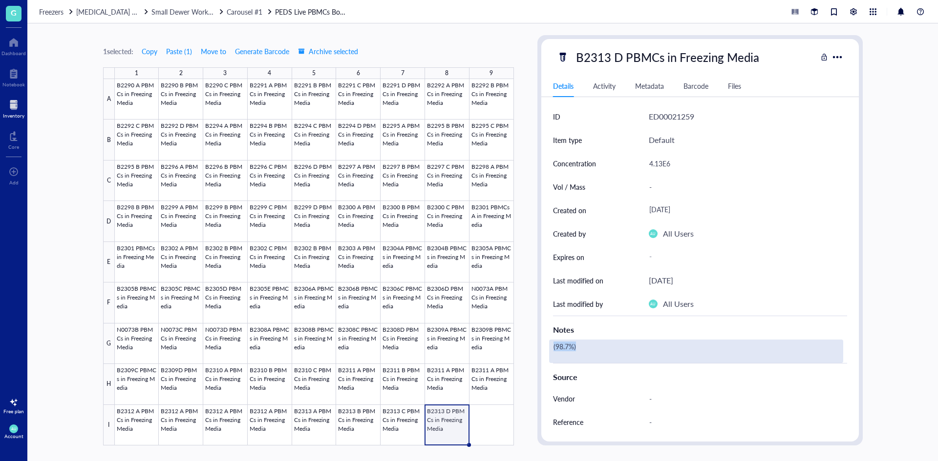
click at [551, 348] on div "(98.7%)" at bounding box center [696, 351] width 294 height 23
click at [577, 350] on textarea "(98.7%)(98.1%)" at bounding box center [605, 351] width 113 height 21
drag, startPoint x: 576, startPoint y: 347, endPoint x: 544, endPoint y: 343, distance: 32.0
click at [544, 343] on div "ID ED00021259 Item type Default Concentration 4.13E6 Vol / Mass - Created on [D…" at bounding box center [699, 316] width 317 height 423
type textarea "(98.1%)"
